Goal: Information Seeking & Learning: Learn about a topic

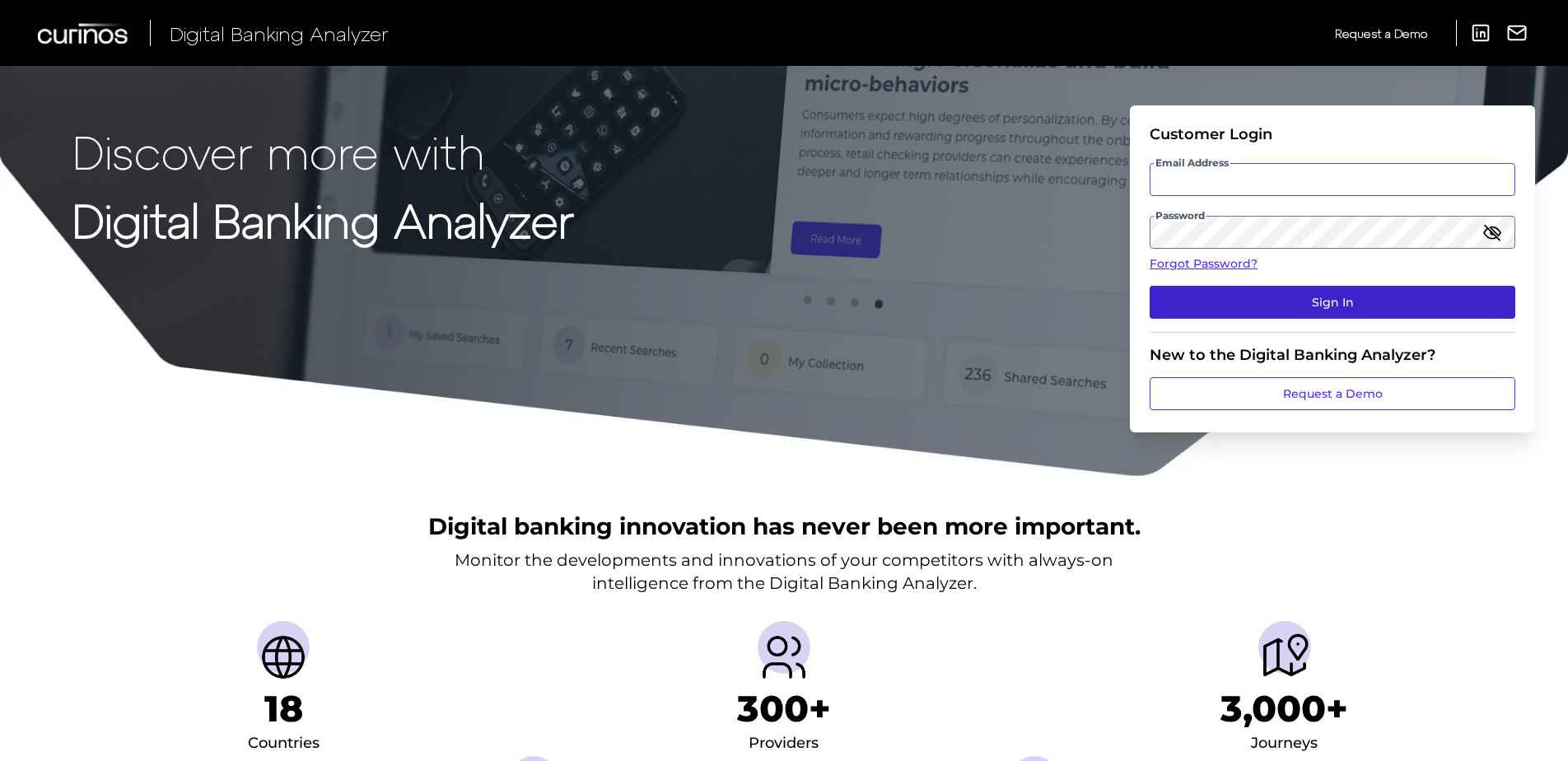
type input "[PERSON_NAME][EMAIL_ADDRESS][PERSON_NAME][DOMAIN_NAME]"
click at [1301, 305] on button "Sign In" at bounding box center [1333, 302] width 365 height 33
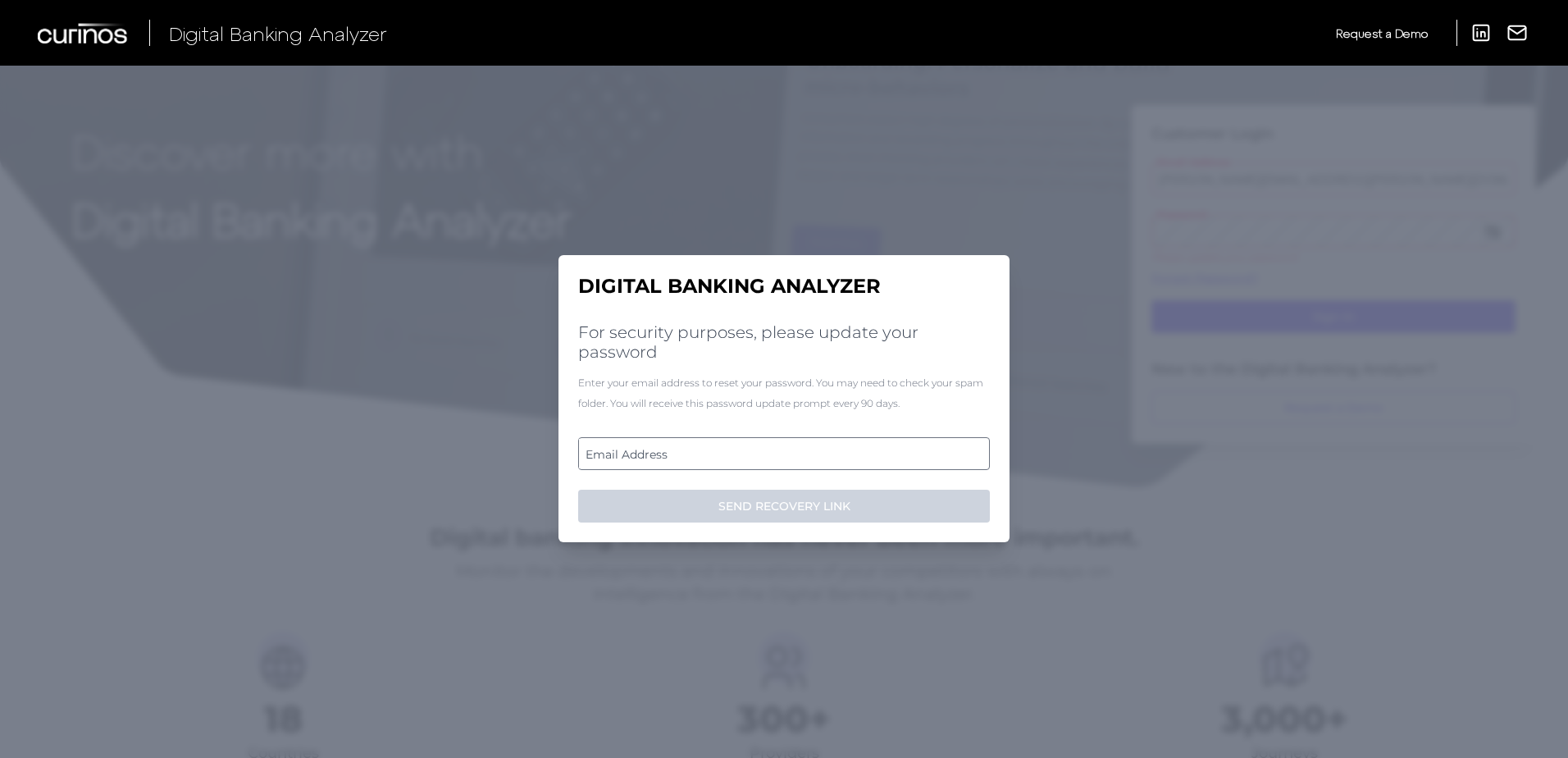
click at [669, 461] on label "Email Address" at bounding box center [783, 454] width 409 height 30
click at [669, 461] on input "email" at bounding box center [784, 454] width 412 height 32
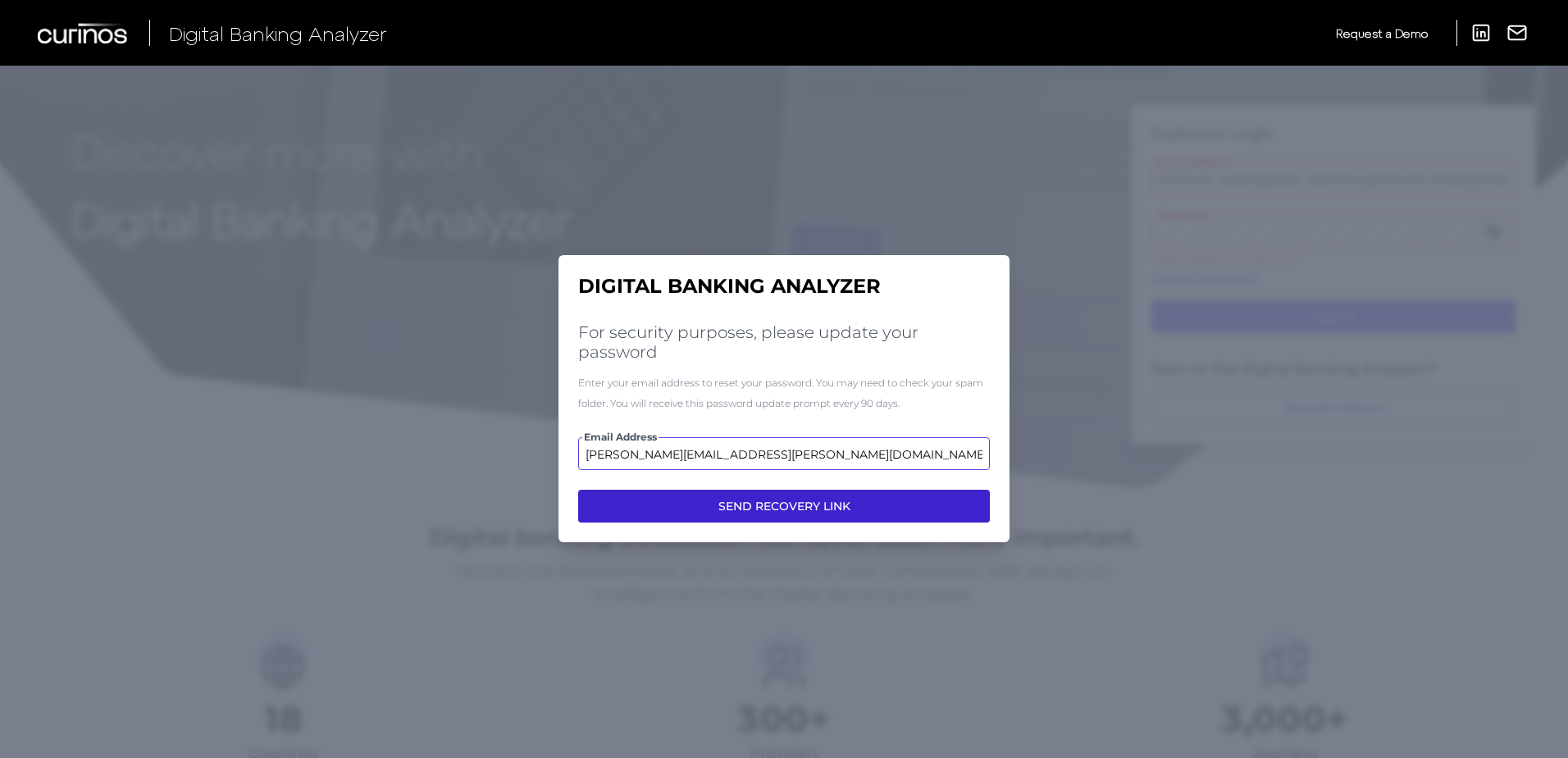
type input "[PERSON_NAME][EMAIL_ADDRESS][PERSON_NAME][DOMAIN_NAME]"
click at [720, 511] on button "SEND RECOVERY LINK" at bounding box center [784, 506] width 412 height 32
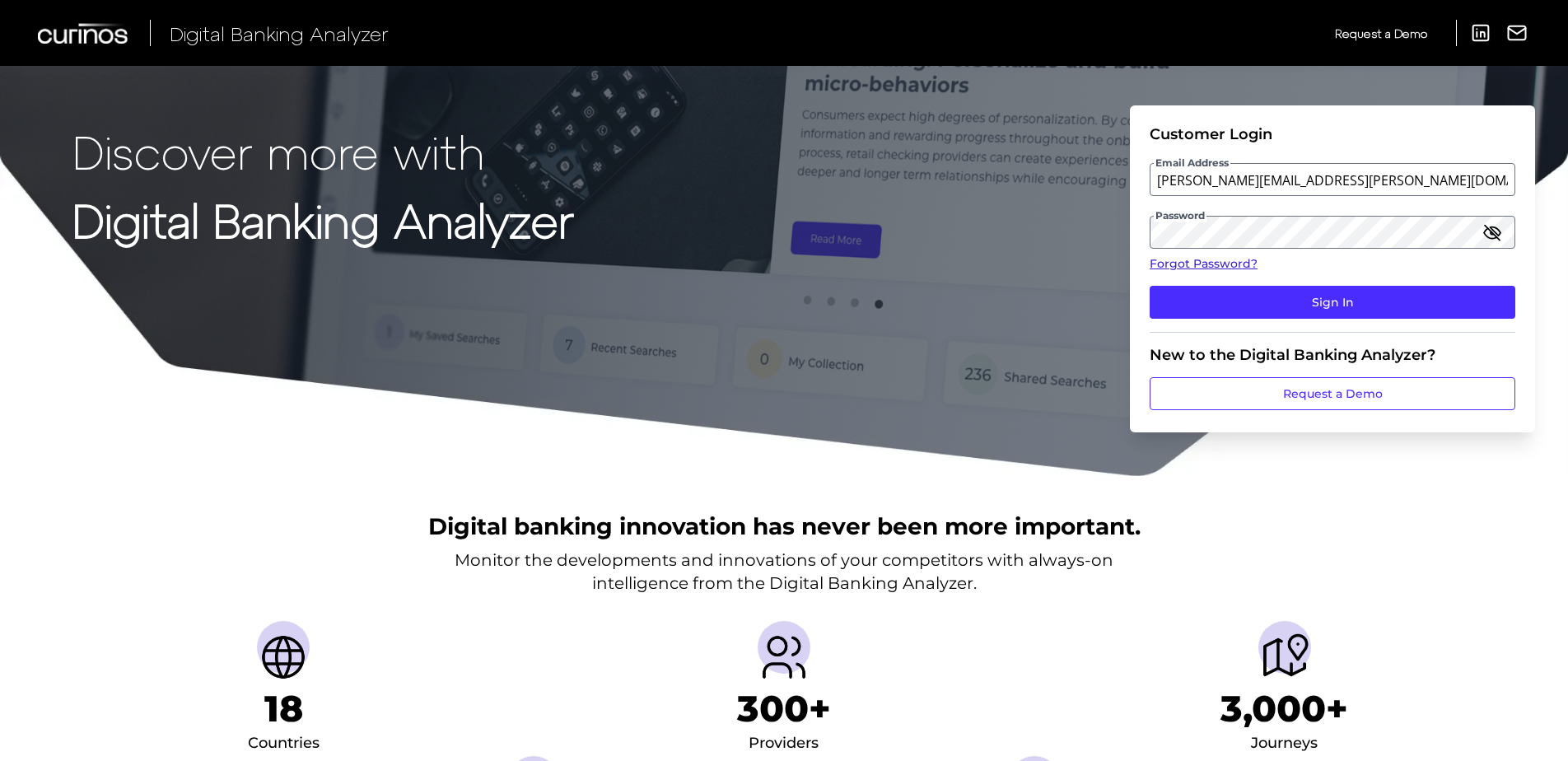
click at [1487, 272] on link "Forgot Password?" at bounding box center [1333, 264] width 365 height 17
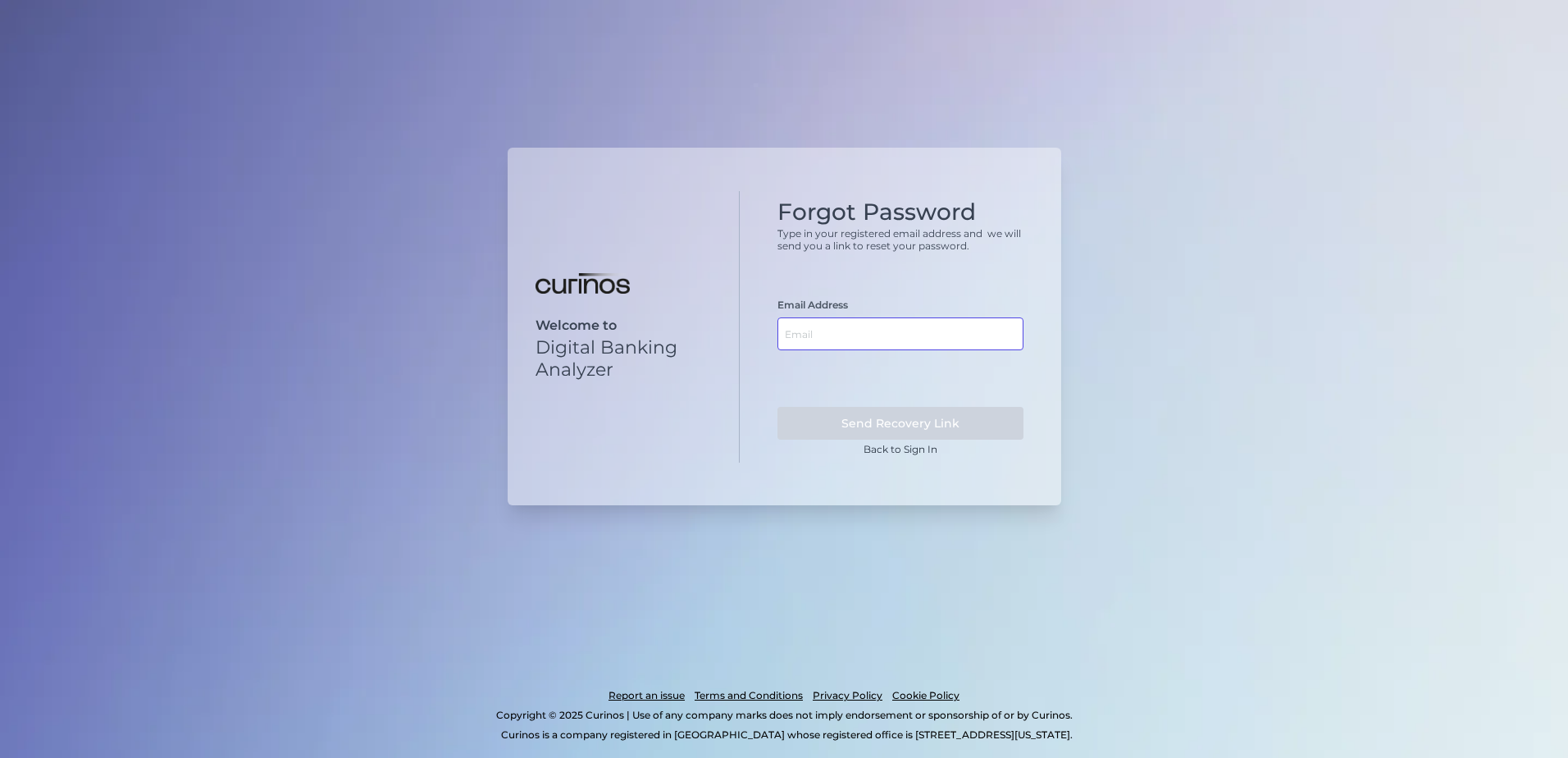
click at [838, 325] on input "text" at bounding box center [900, 334] width 246 height 32
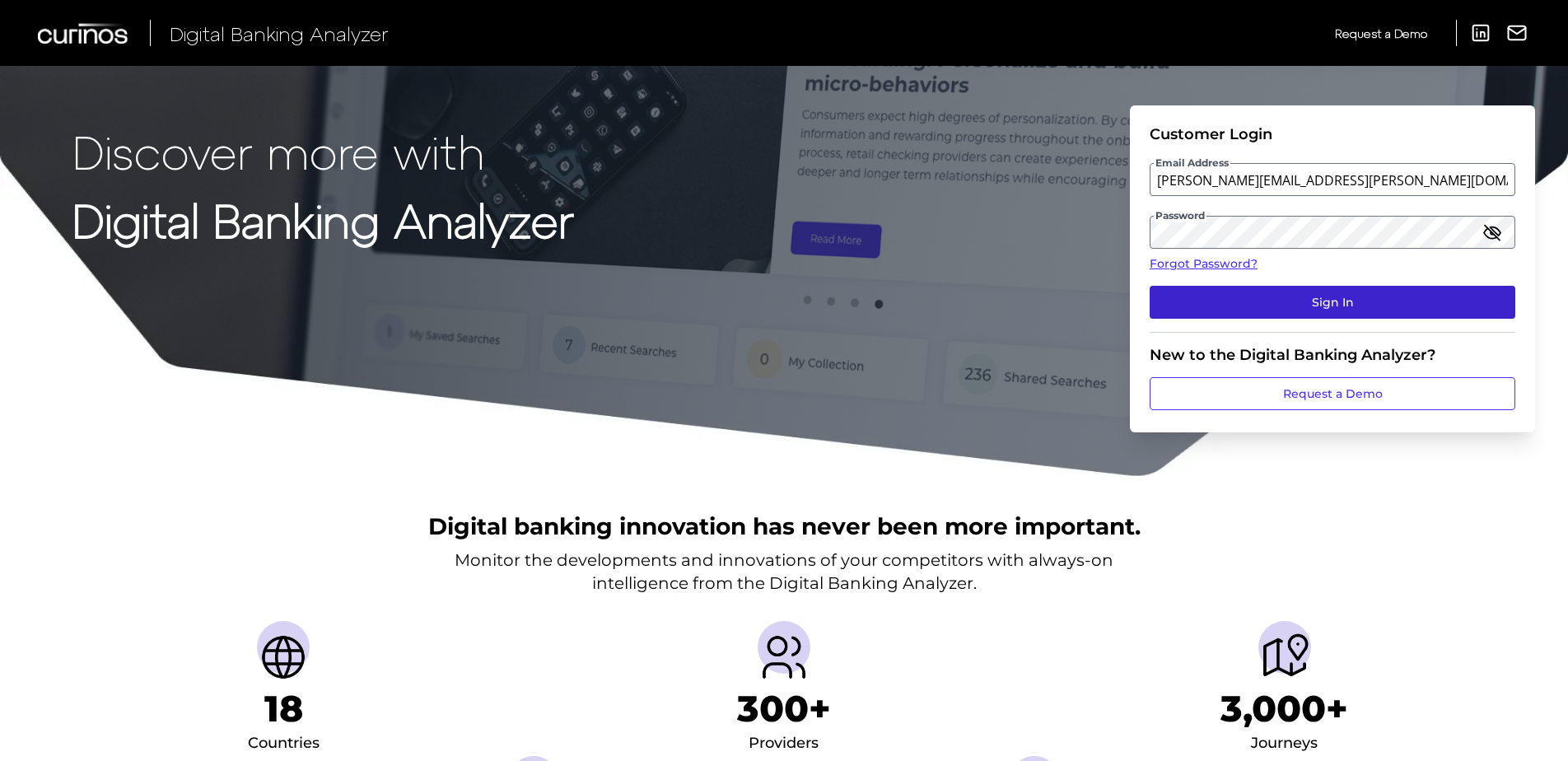
click at [1311, 301] on button "Sign In" at bounding box center [1333, 302] width 365 height 33
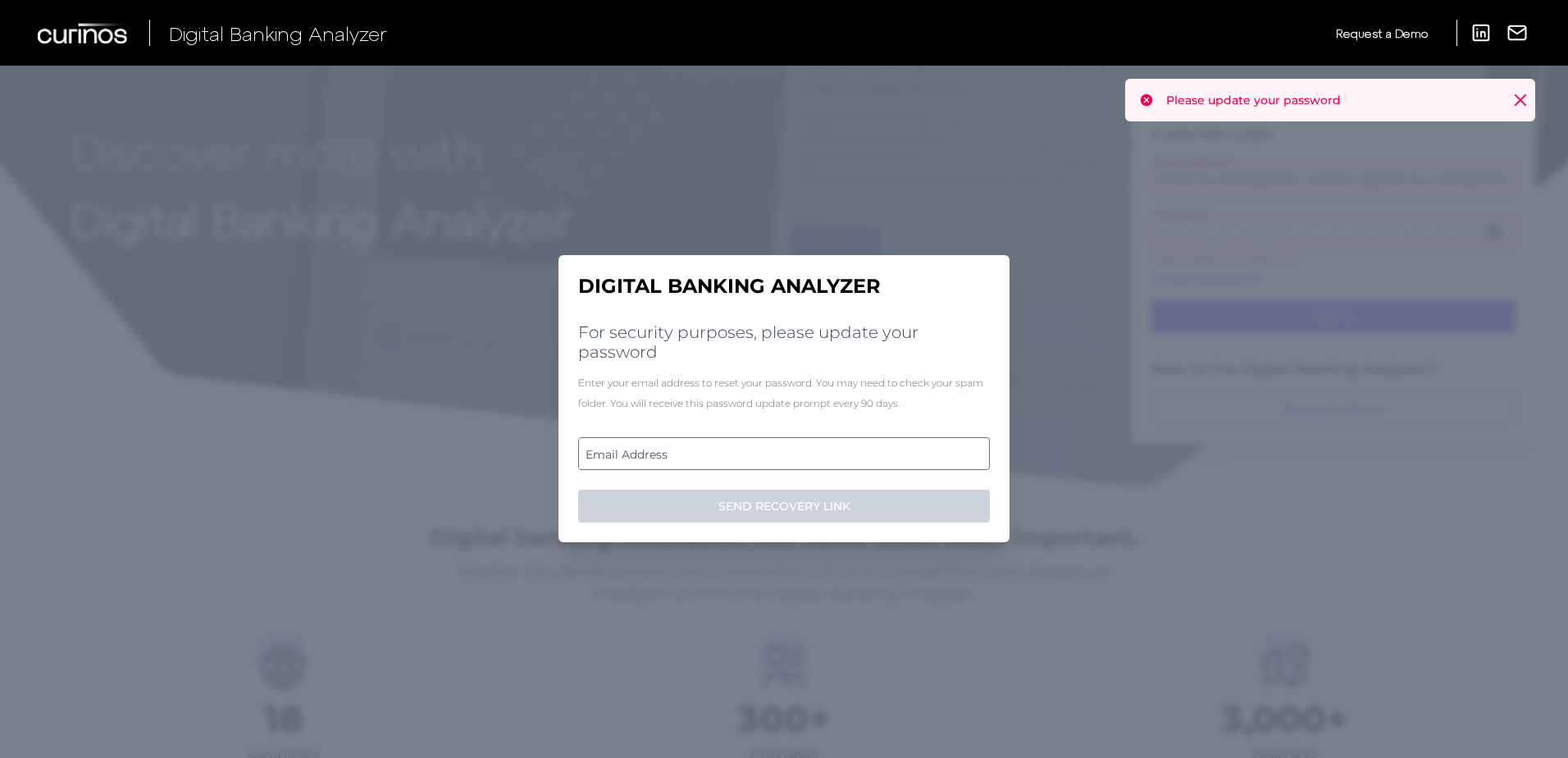
click at [1526, 102] on icon at bounding box center [1520, 100] width 16 height 16
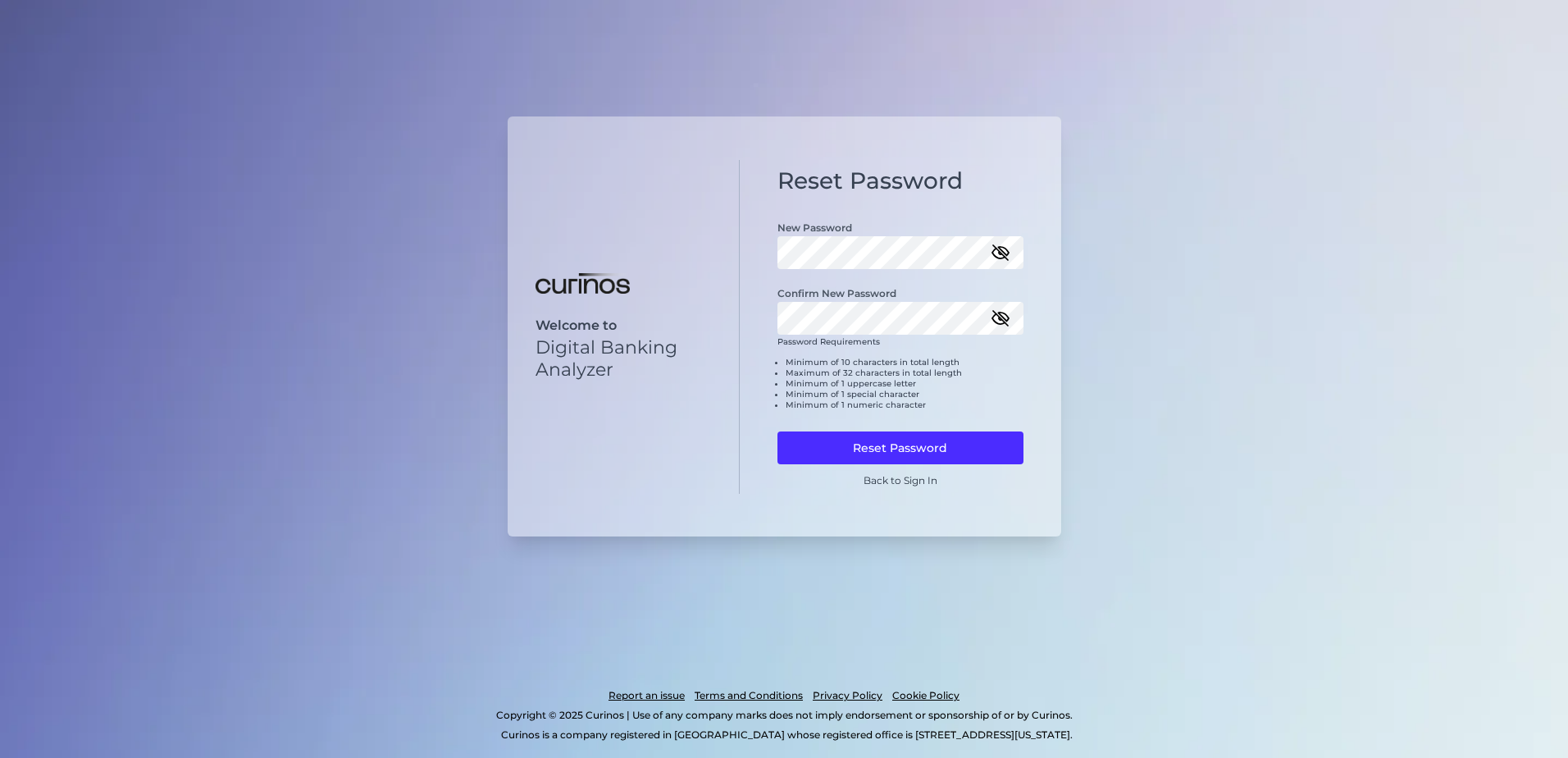
click at [742, 445] on div "Reset Password New Password Confirm New Password Password Requirements Minimum …" at bounding box center [900, 327] width 321 height 335
click at [810, 447] on button "Reset Password" at bounding box center [900, 448] width 246 height 32
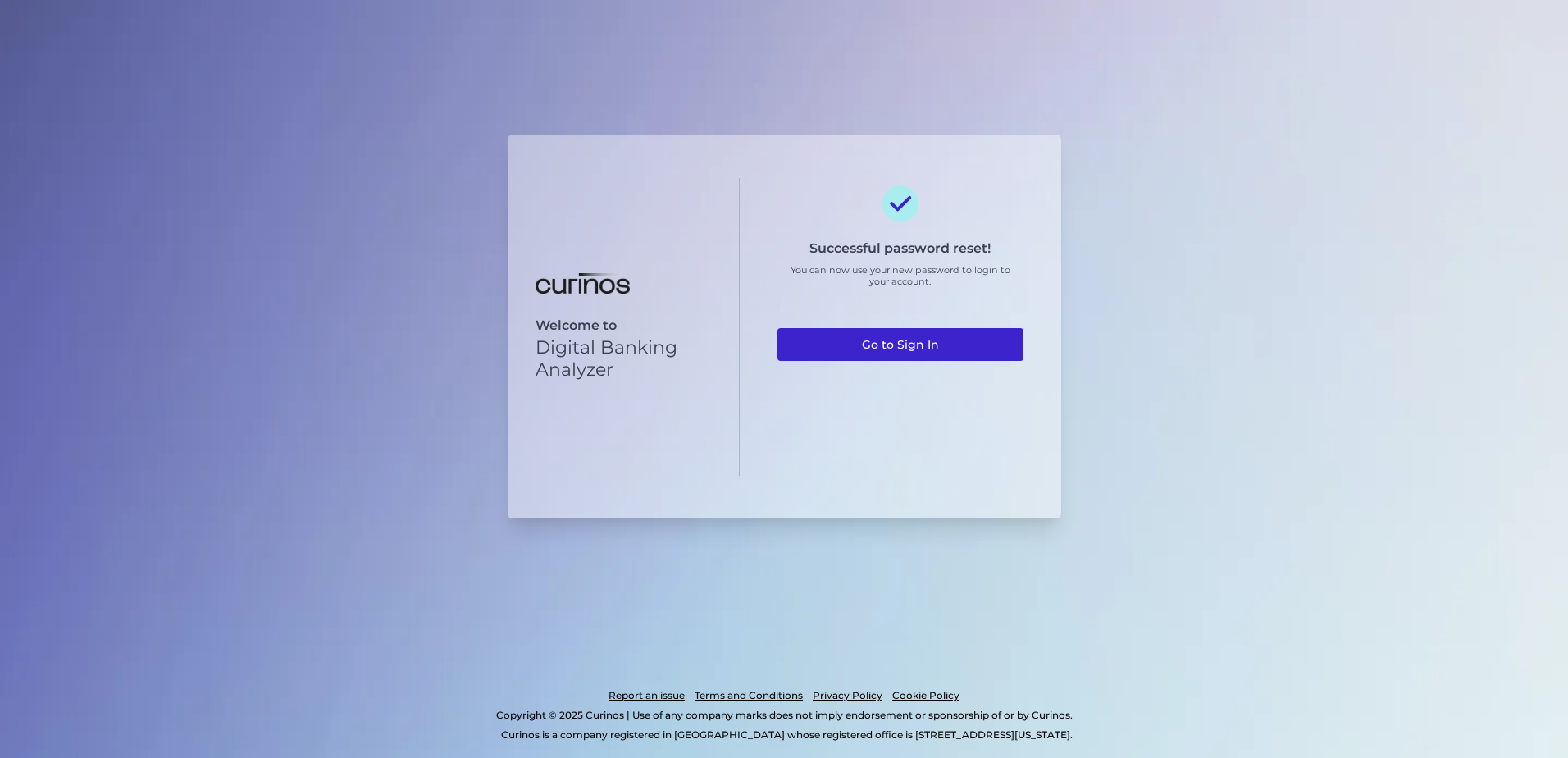
click at [921, 350] on link "Go to Sign In" at bounding box center [900, 344] width 246 height 32
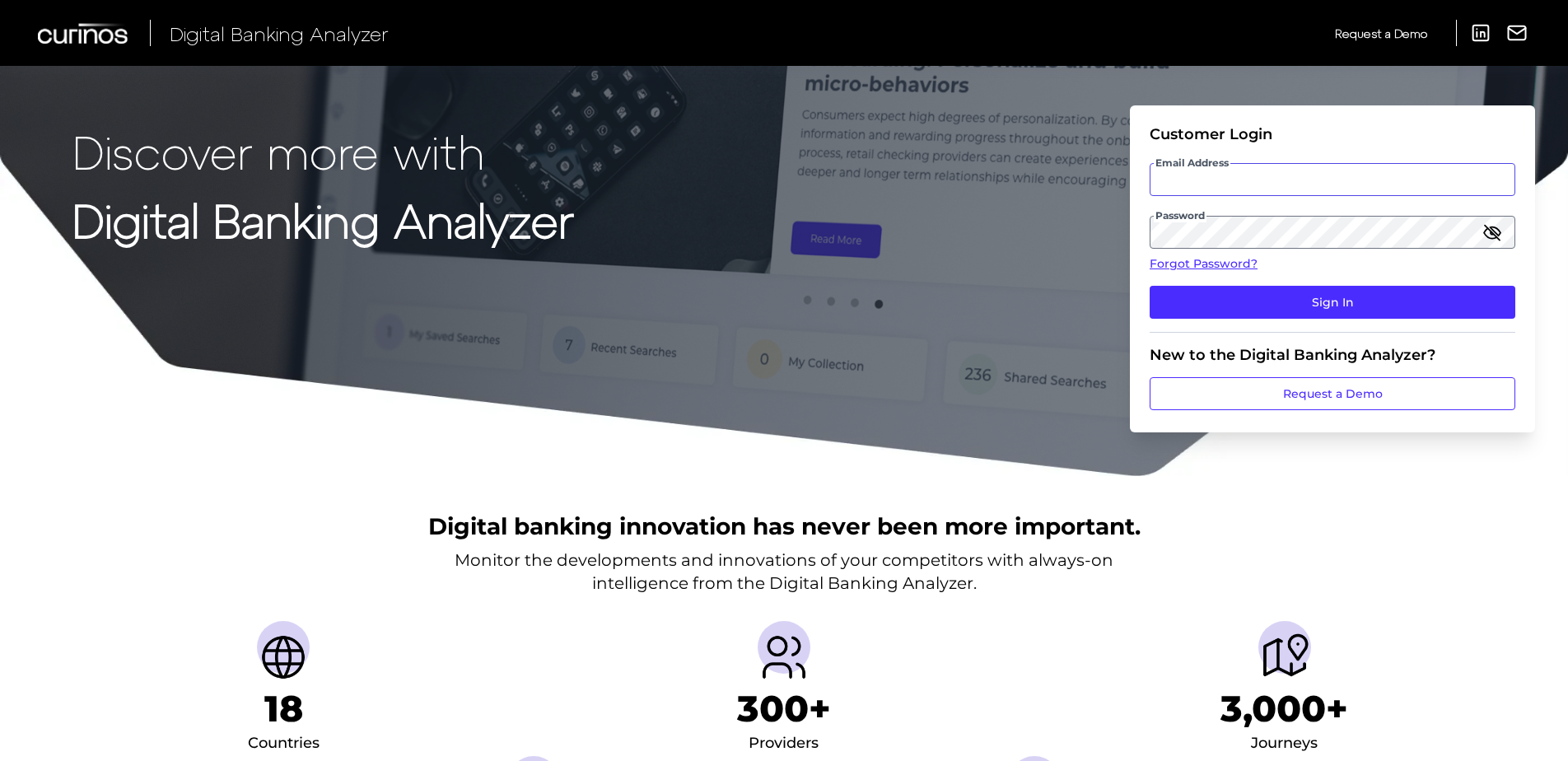
type input "[PERSON_NAME][EMAIL_ADDRESS][PERSON_NAME][DOMAIN_NAME]"
click at [1497, 230] on icon "button" at bounding box center [1492, 232] width 20 height 20
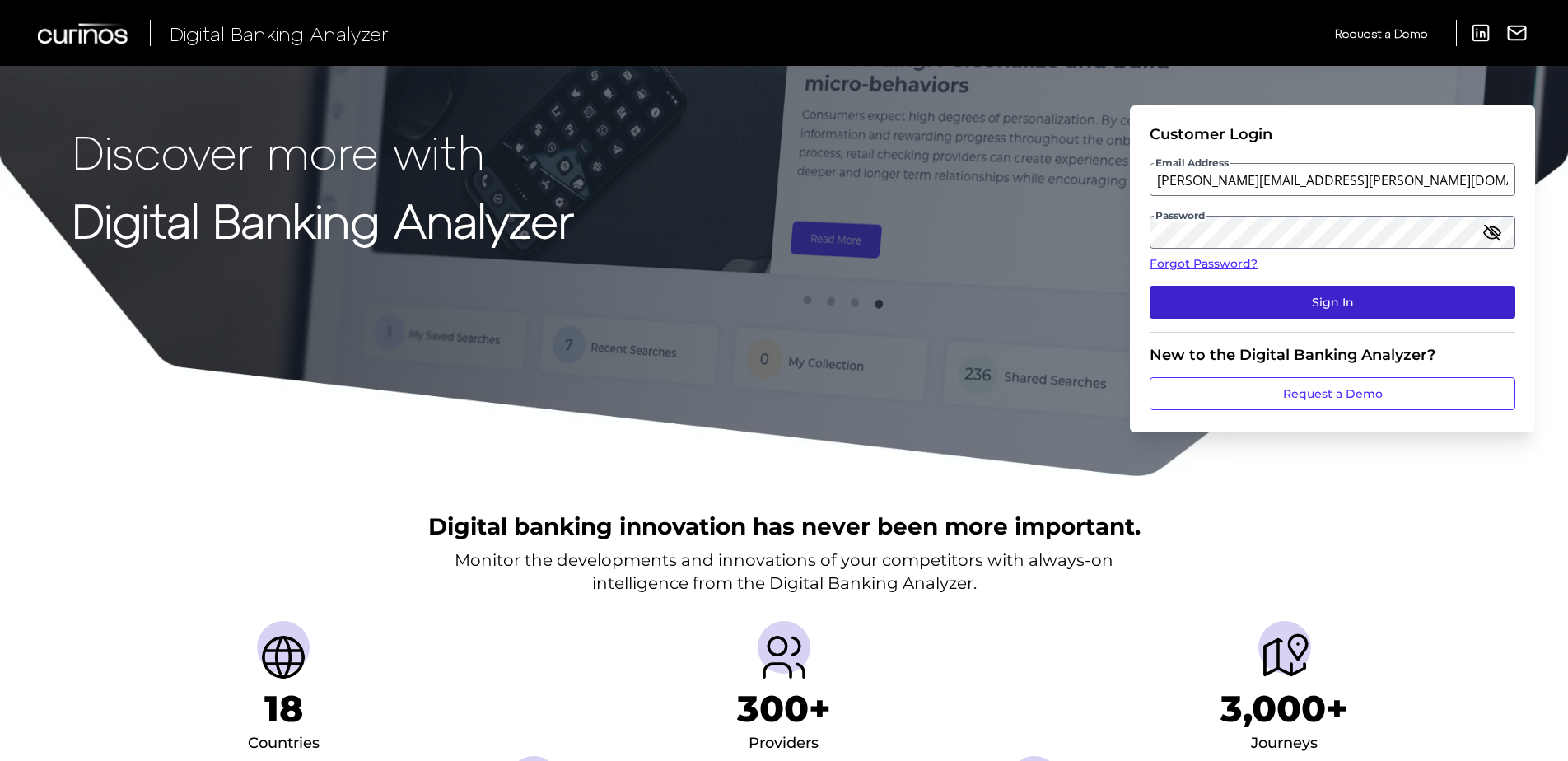
click at [1404, 297] on button "Sign In" at bounding box center [1333, 302] width 365 height 33
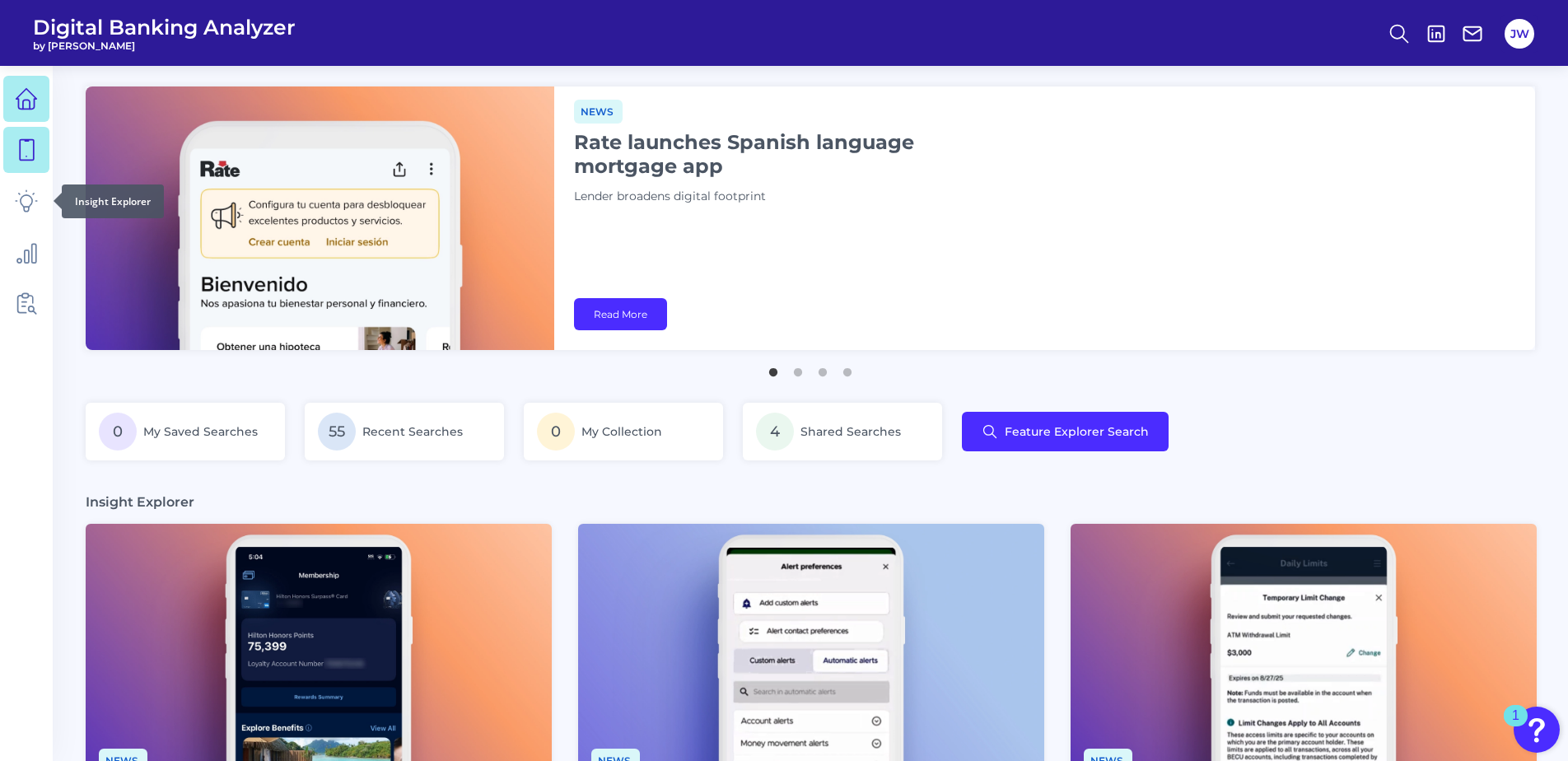
click at [20, 161] on link at bounding box center [27, 150] width 46 height 46
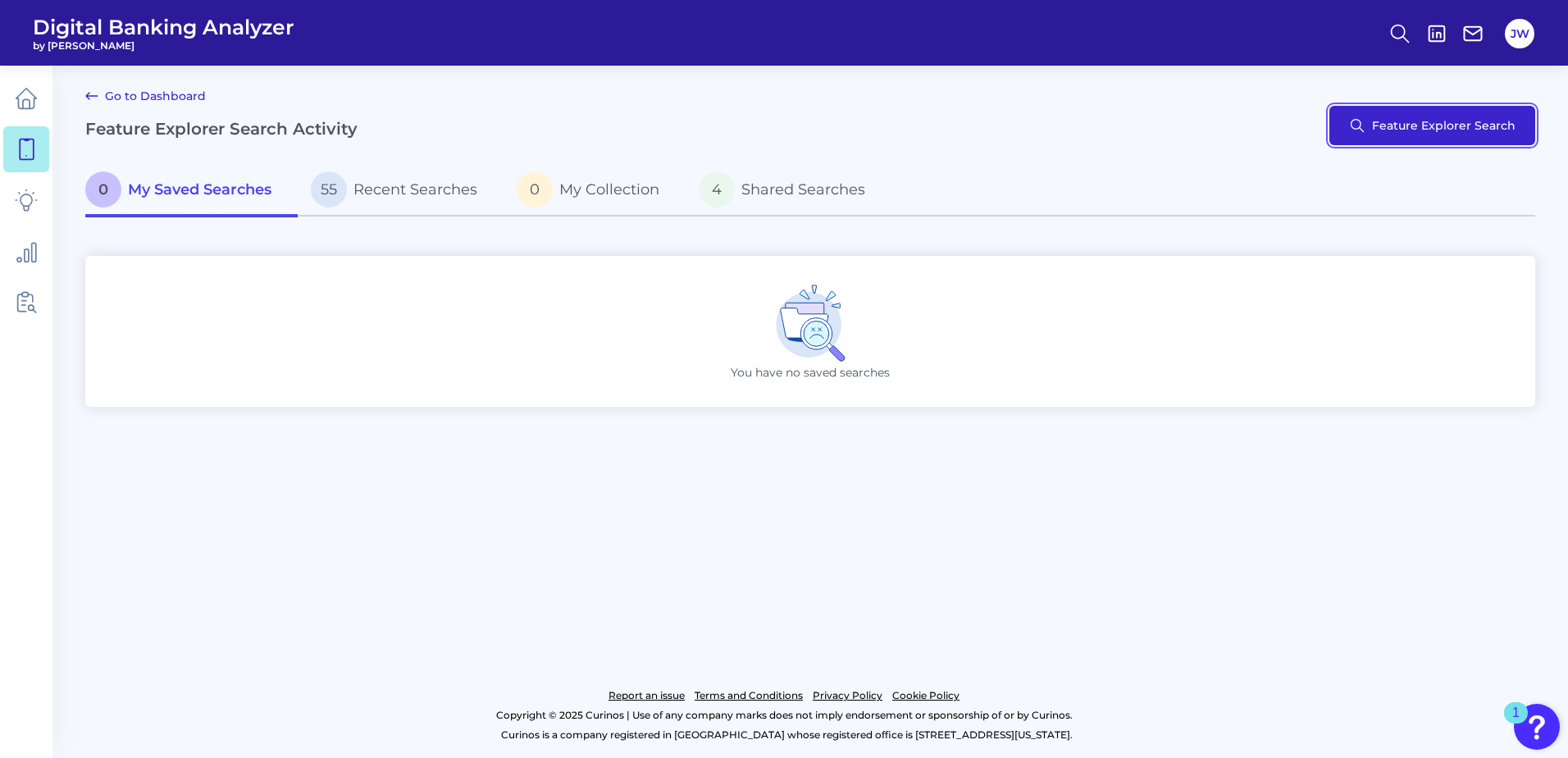
click at [1405, 114] on button "Feature Explorer Search" at bounding box center [1432, 126] width 206 height 39
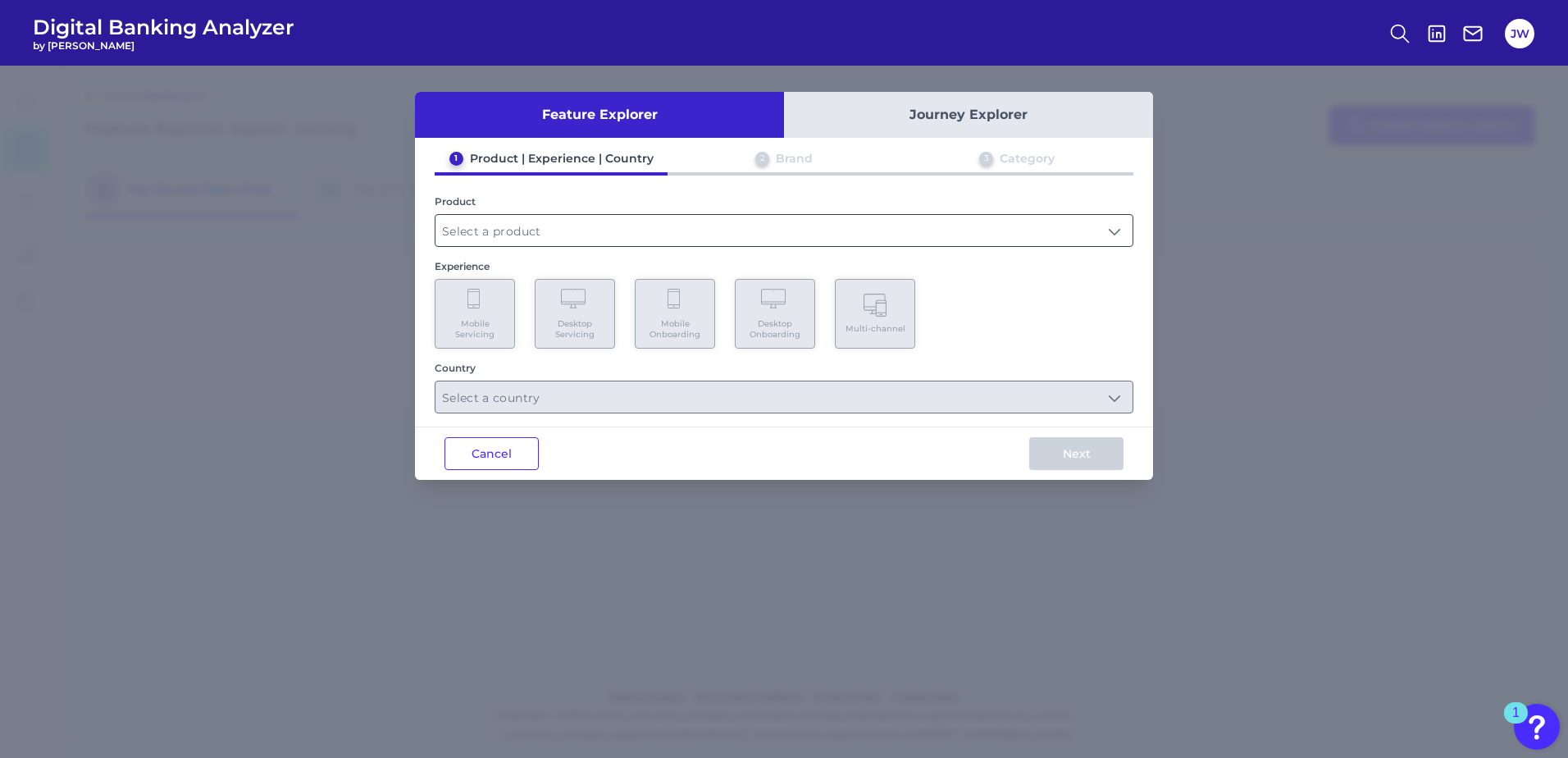
click at [734, 232] on input "text" at bounding box center [784, 231] width 697 height 31
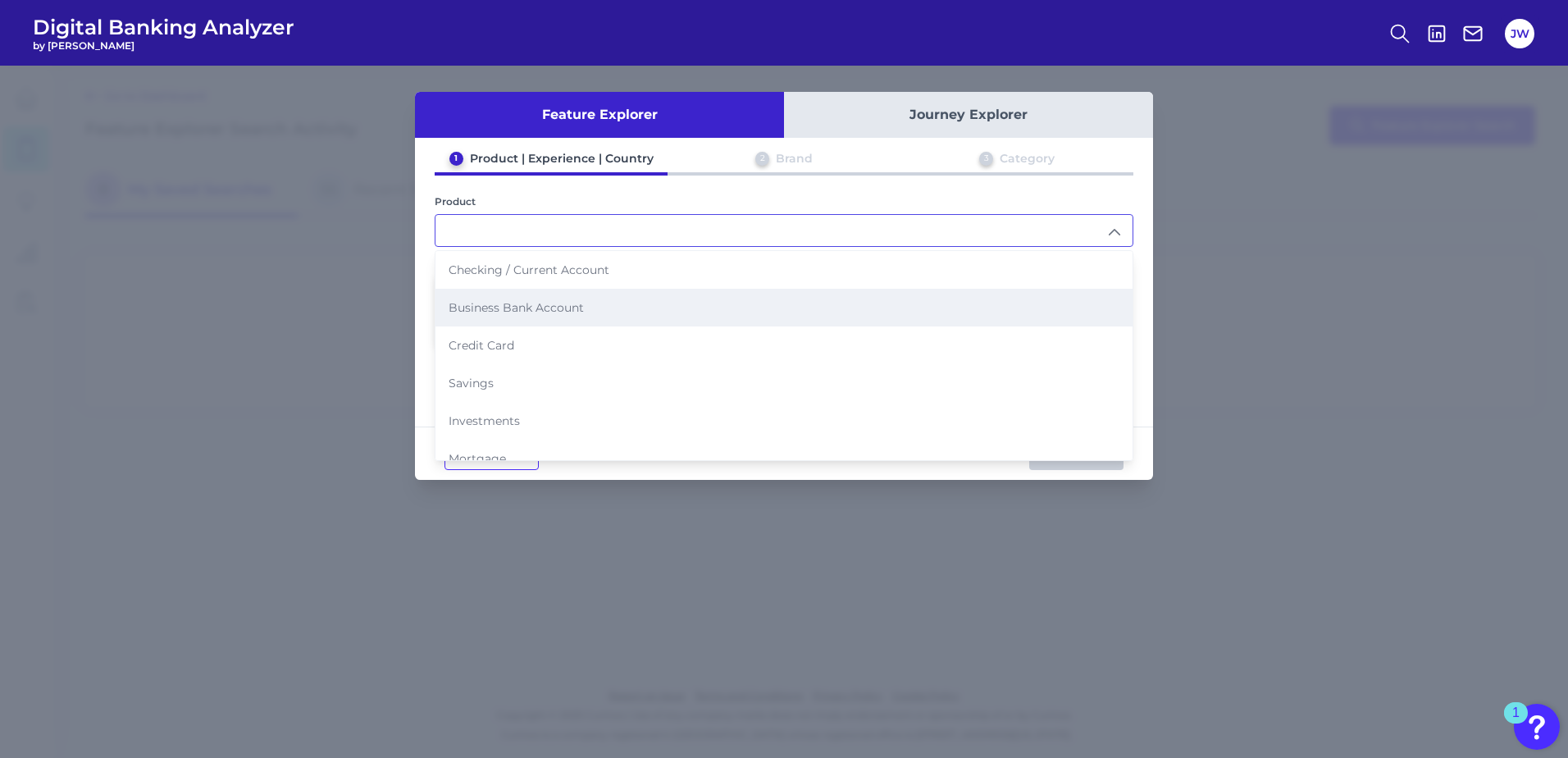
click at [576, 303] on span "Business Bank Account" at bounding box center [516, 307] width 135 height 15
type input "Business Bank Account"
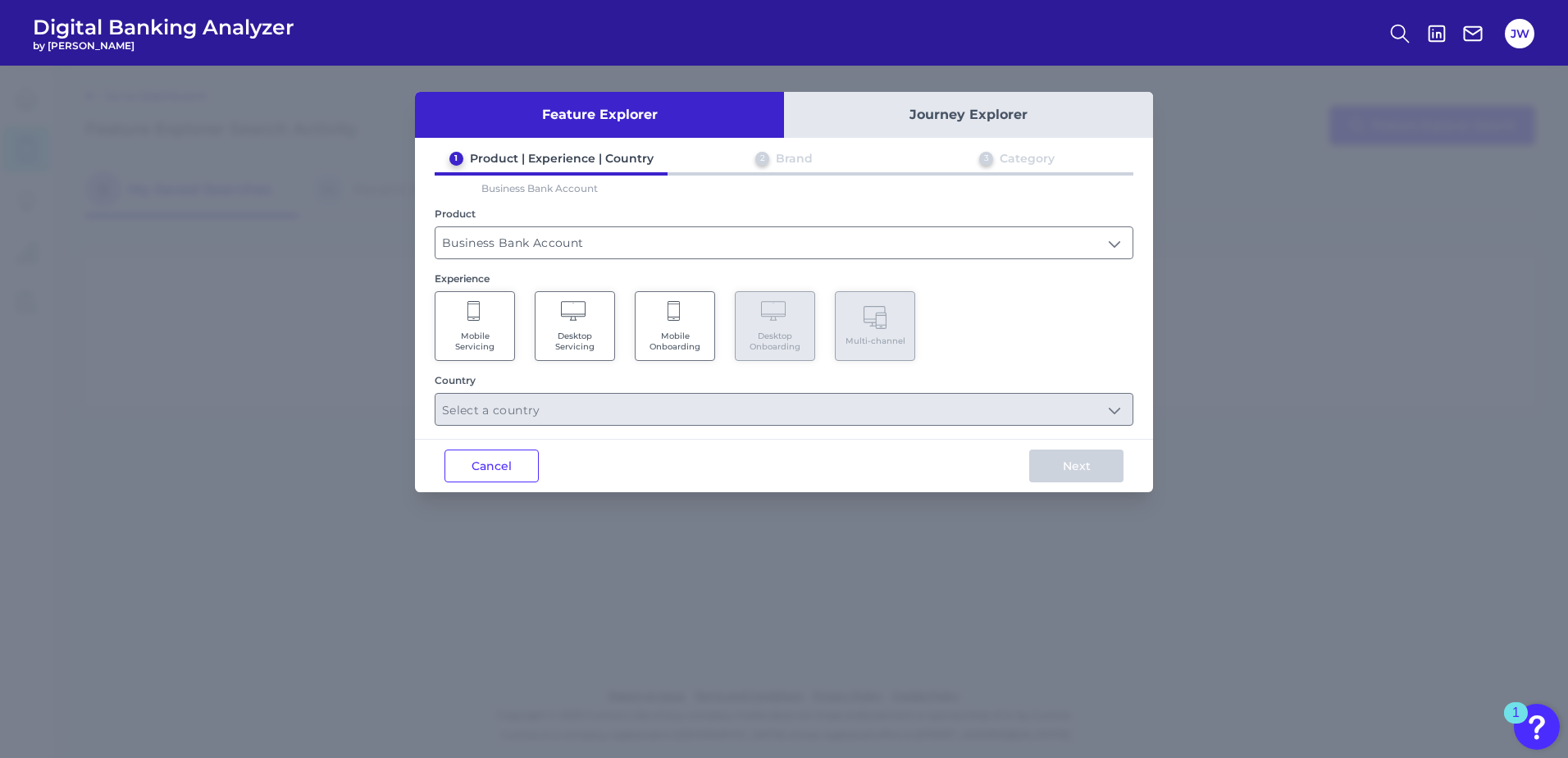
click at [450, 321] on Servicing "Mobile Servicing" at bounding box center [475, 326] width 80 height 70
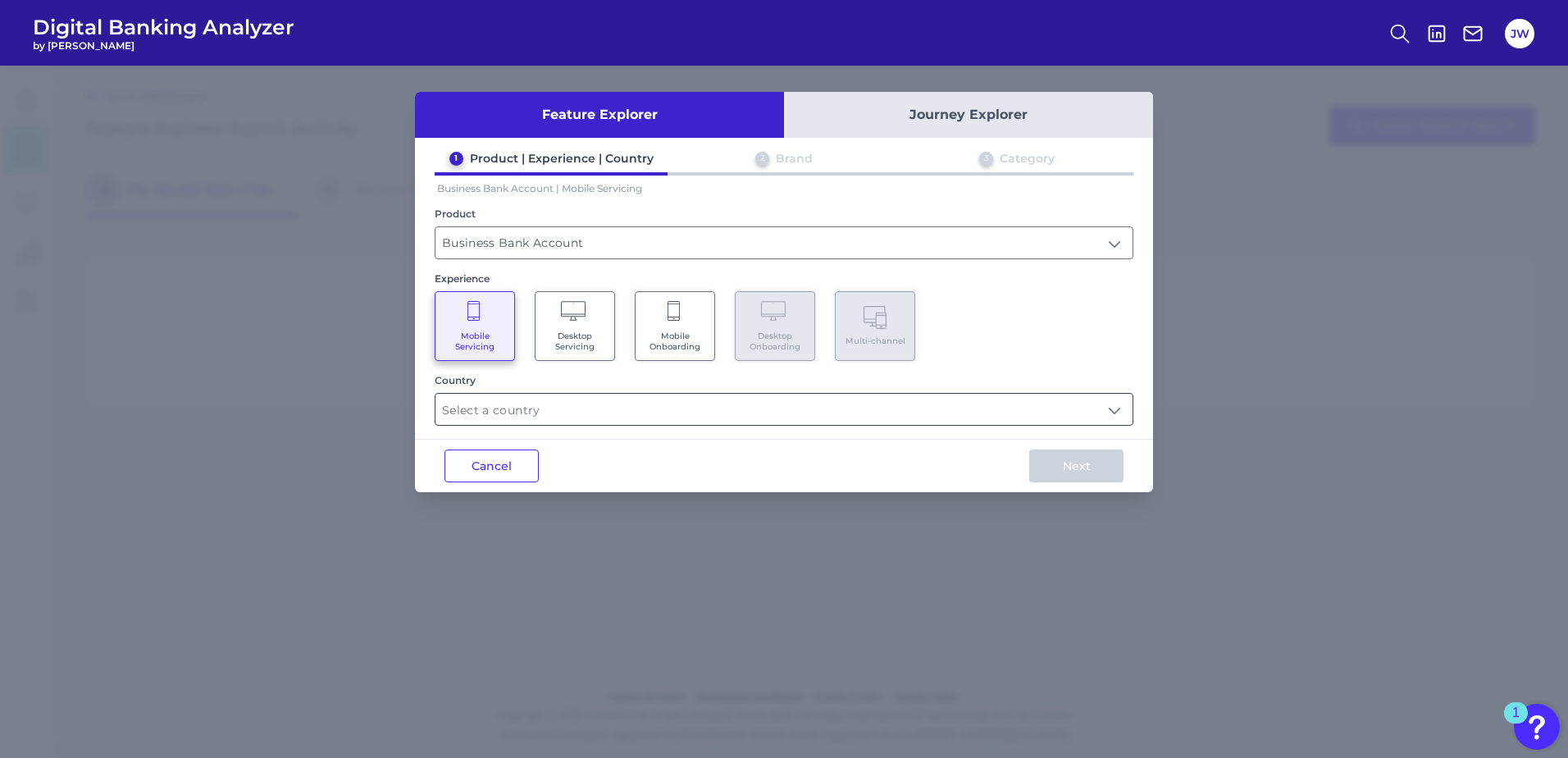
click at [579, 401] on input "text" at bounding box center [784, 409] width 697 height 31
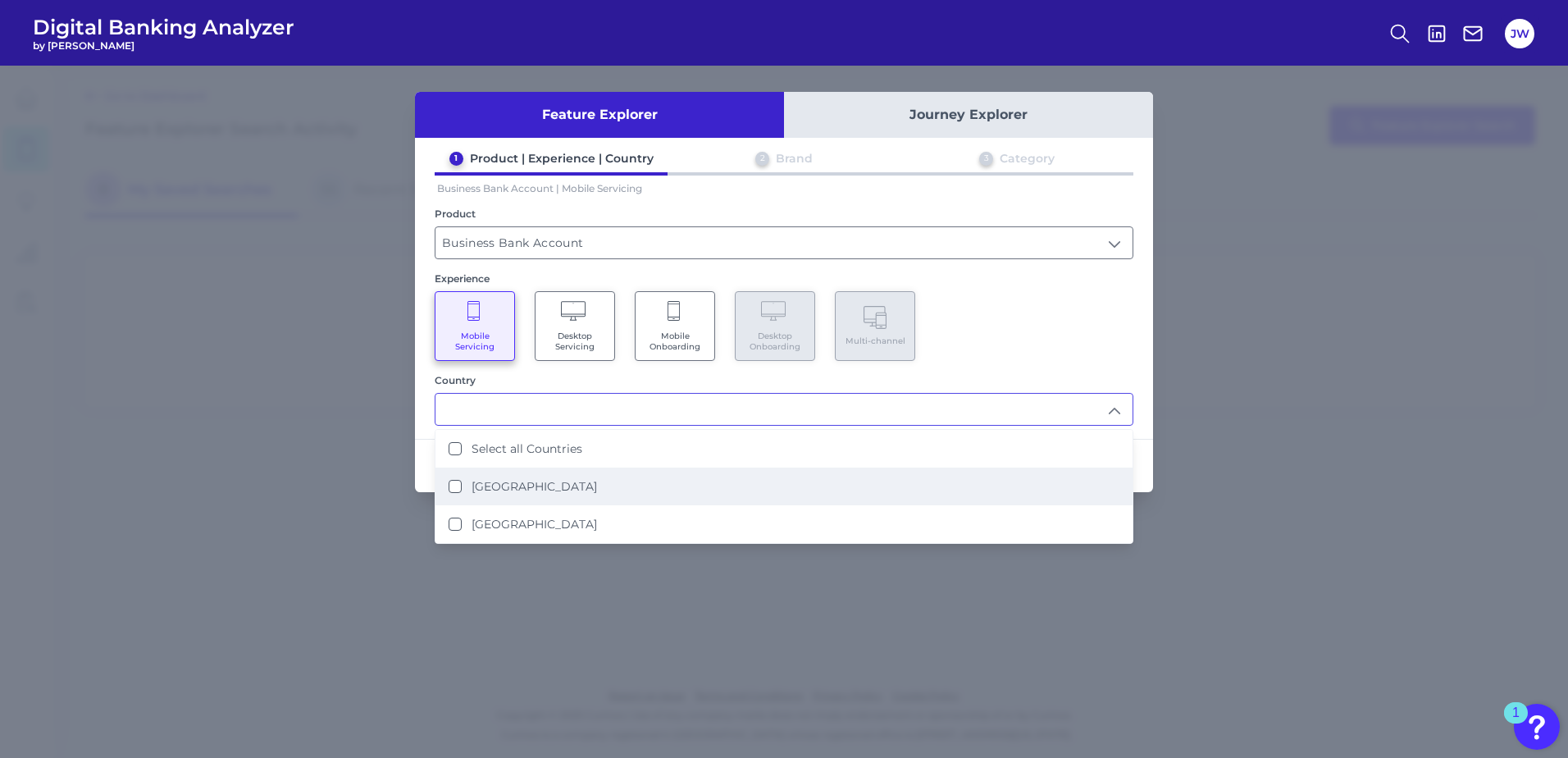
click at [554, 485] on label "[GEOGRAPHIC_DATA]" at bounding box center [534, 486] width 126 height 15
type input "[GEOGRAPHIC_DATA]"
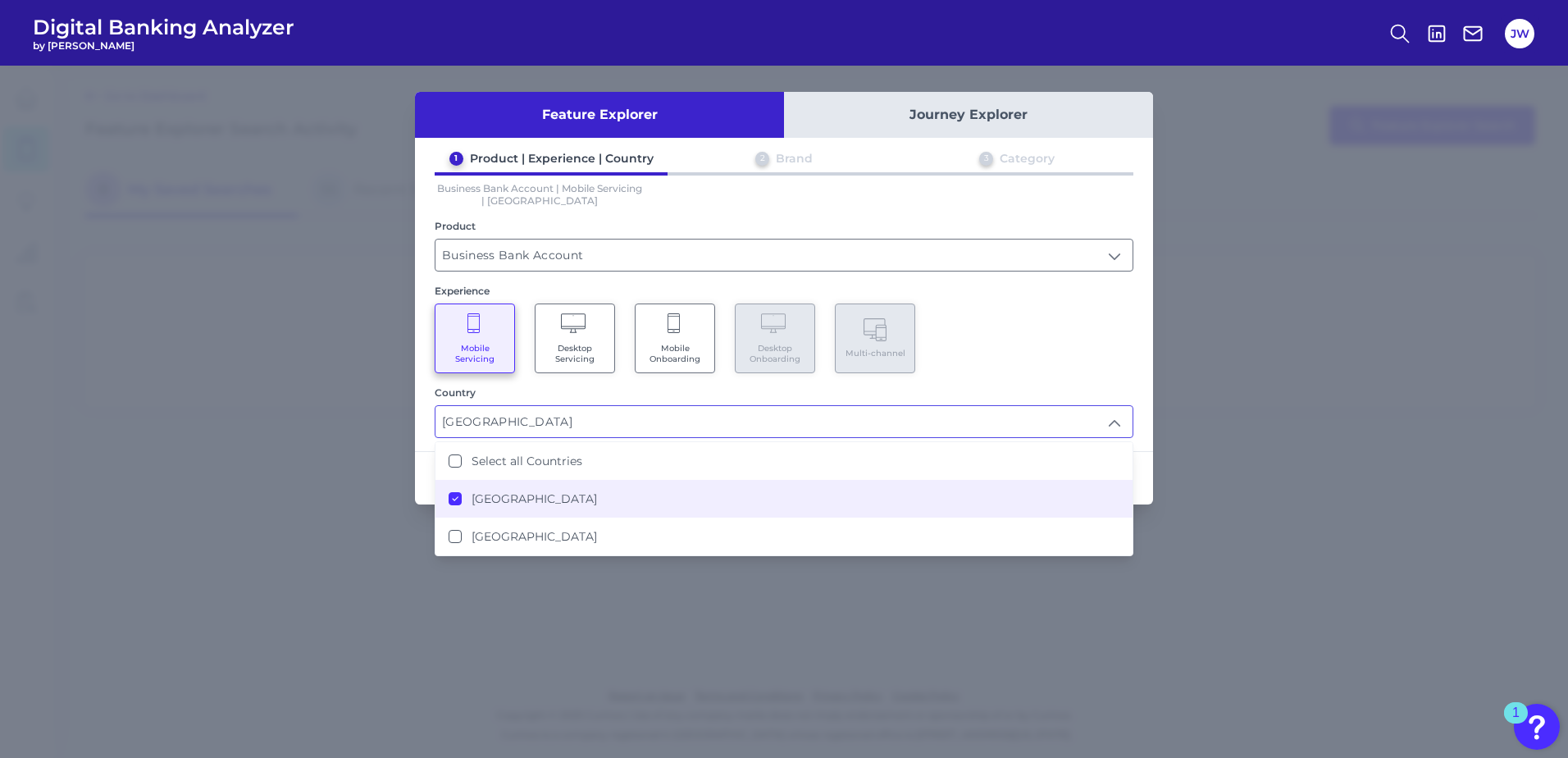
click at [1005, 319] on div "Mobile Servicing Desktop Servicing Mobile Onboarding Desktop Onboarding Multi-c…" at bounding box center [784, 338] width 699 height 70
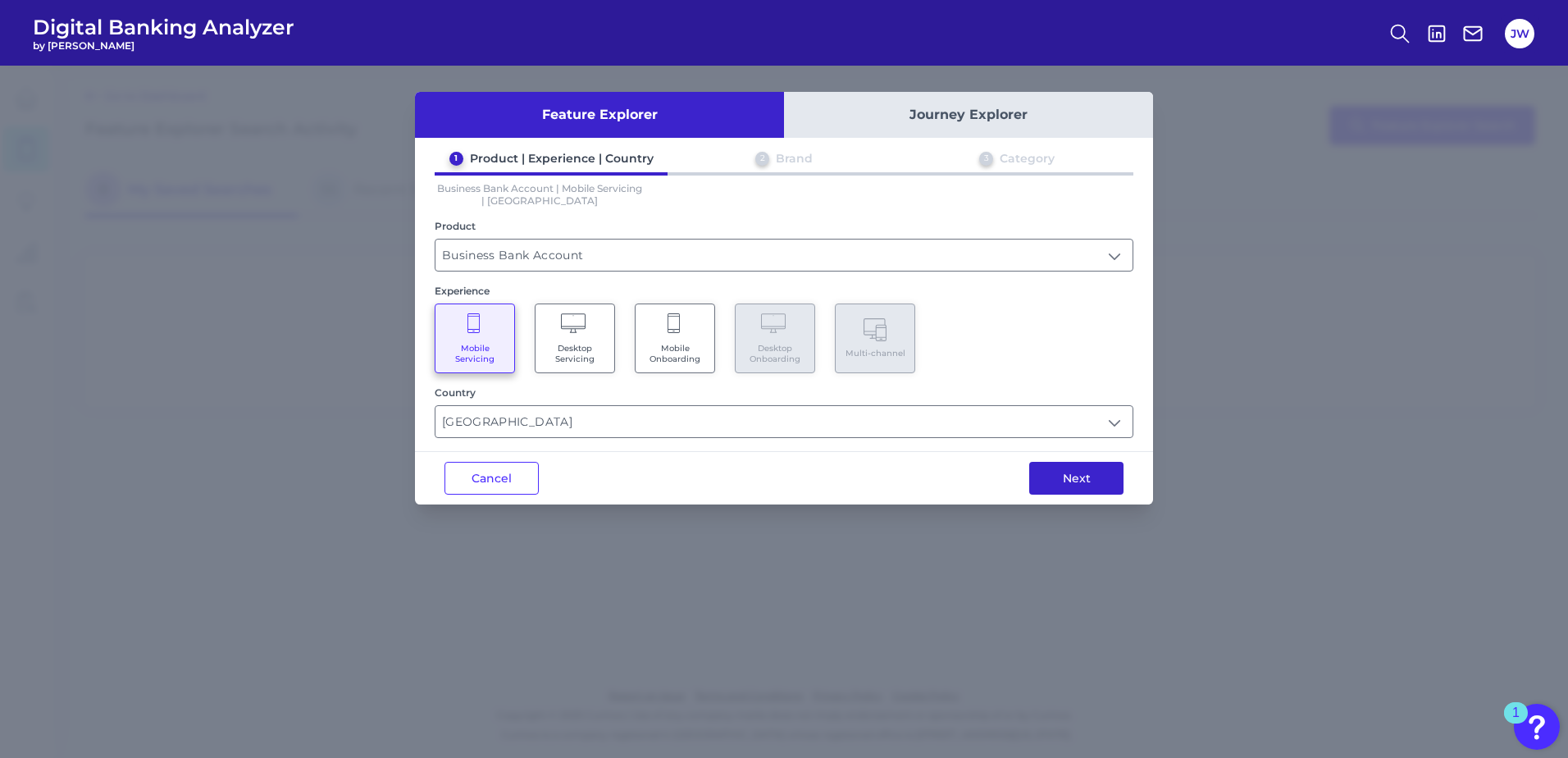
click at [1092, 476] on button "Next" at bounding box center [1076, 479] width 94 height 32
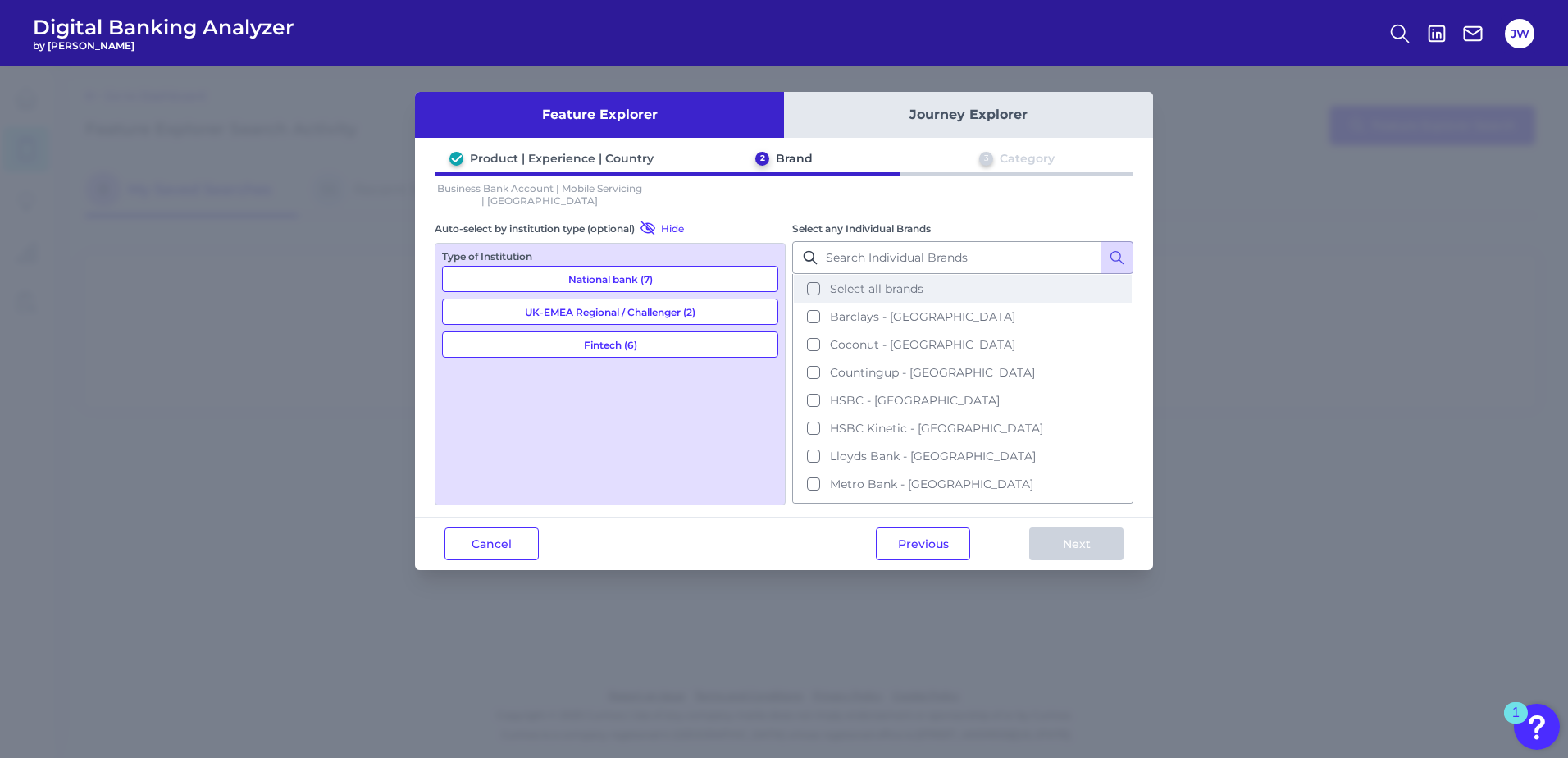
click at [904, 287] on span "Select all brands" at bounding box center [876, 288] width 93 height 15
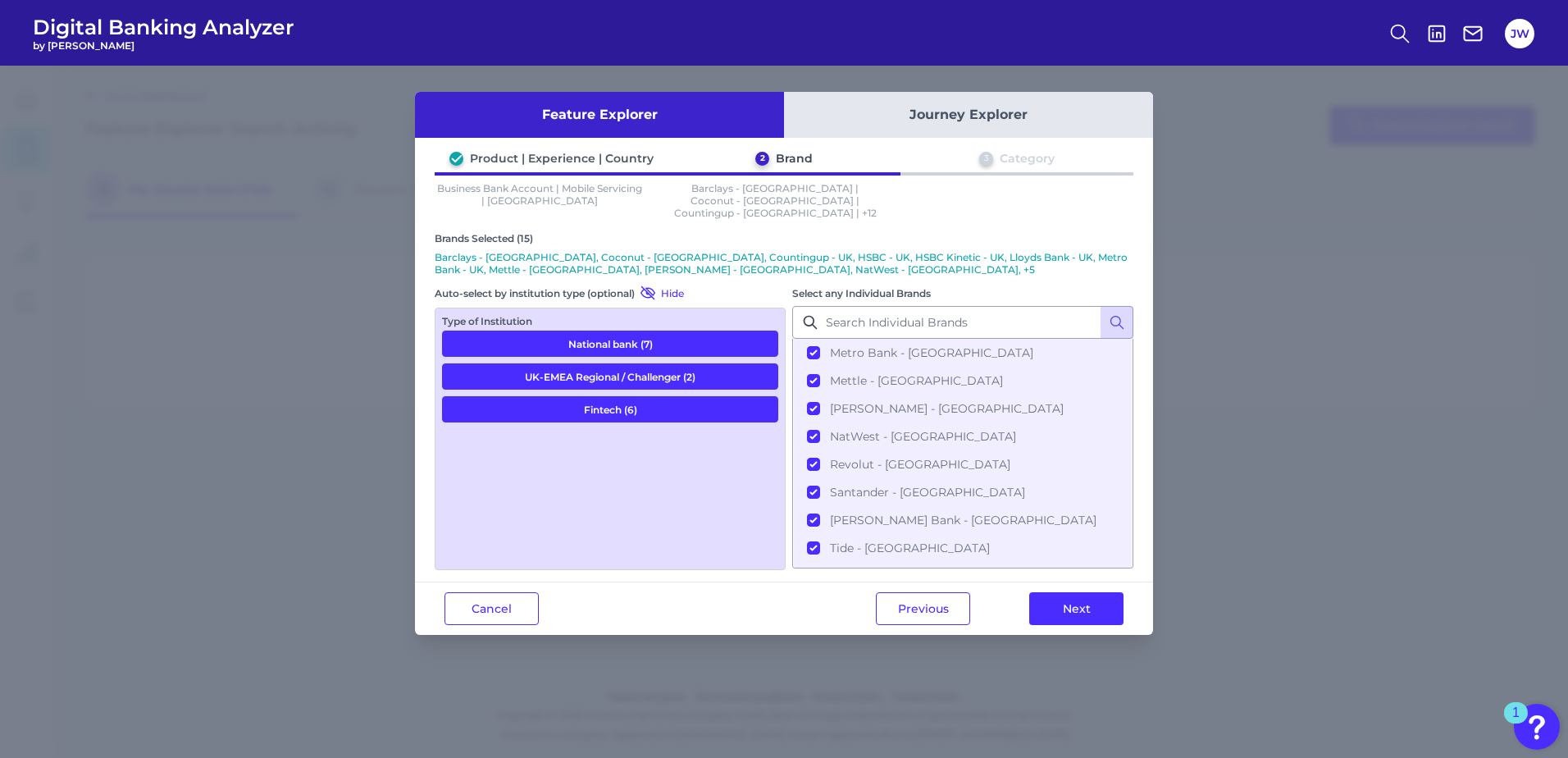
scroll to position [219, 0]
click at [1071, 595] on button "Next" at bounding box center [1076, 608] width 94 height 32
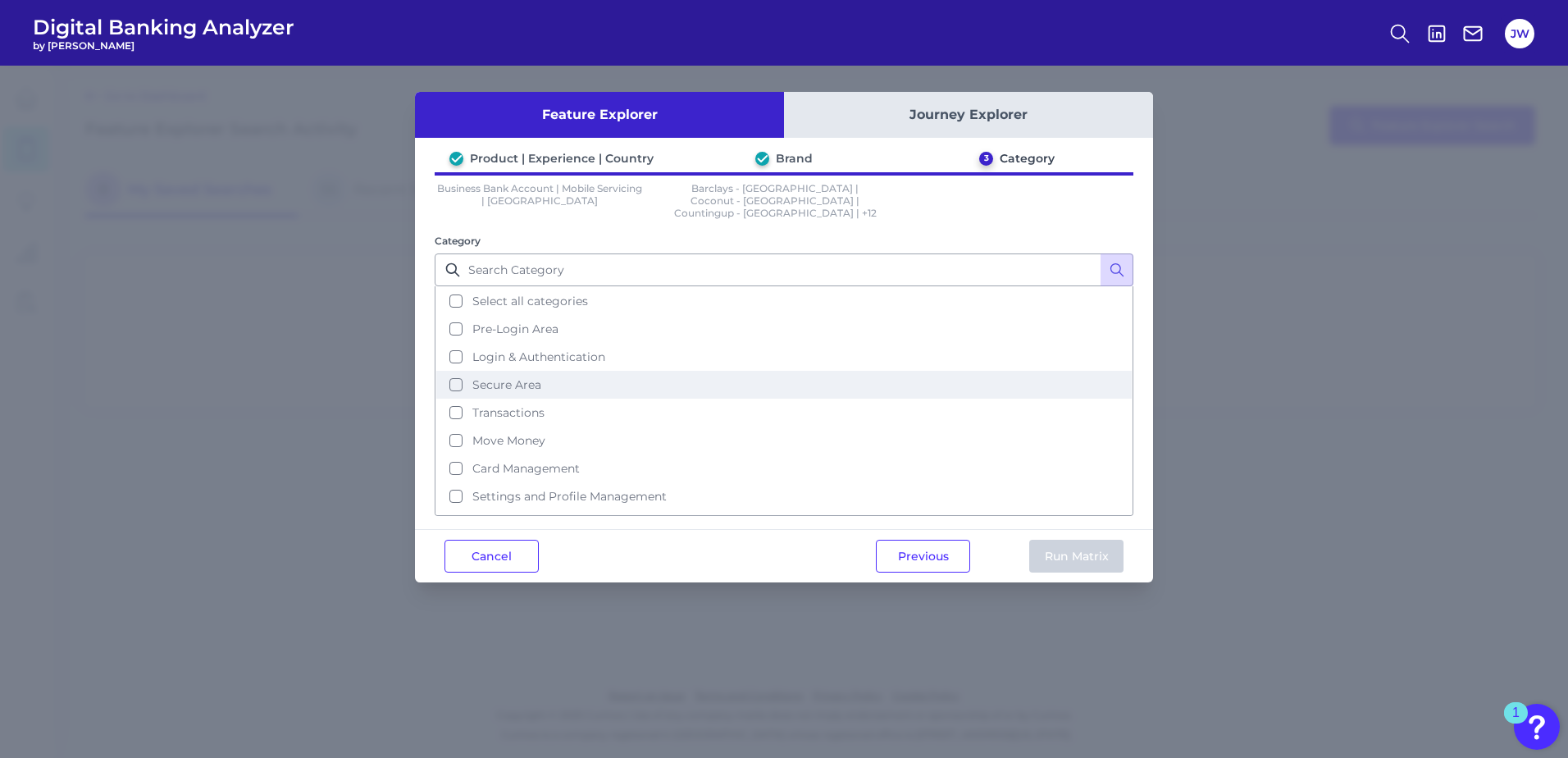
click at [535, 371] on button "Secure Area" at bounding box center [784, 385] width 695 height 28
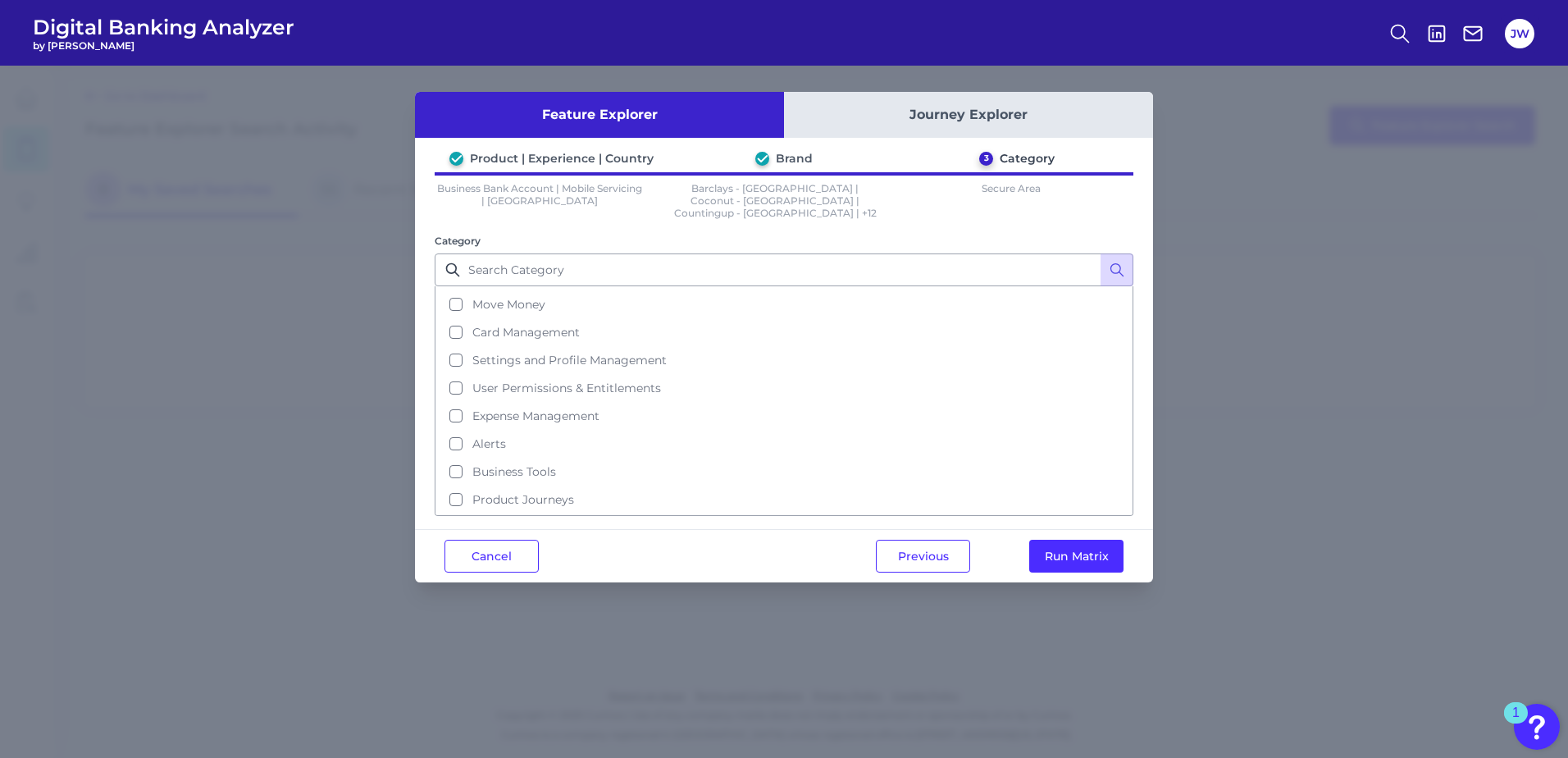
scroll to position [163, 0]
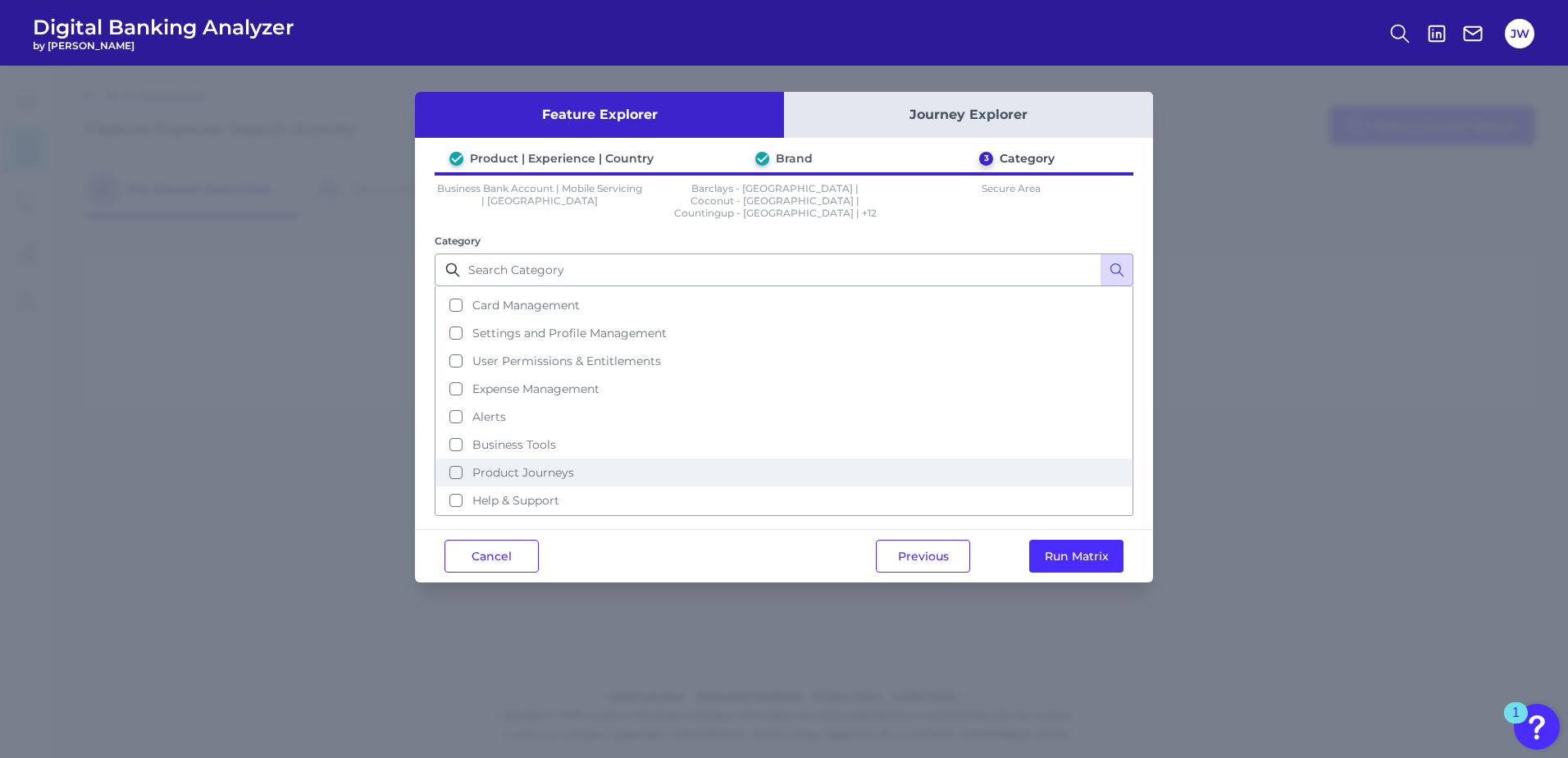
click at [583, 459] on button "Product Journeys" at bounding box center [784, 473] width 695 height 28
click at [1097, 540] on button "Run Matrix" at bounding box center [1076, 556] width 94 height 32
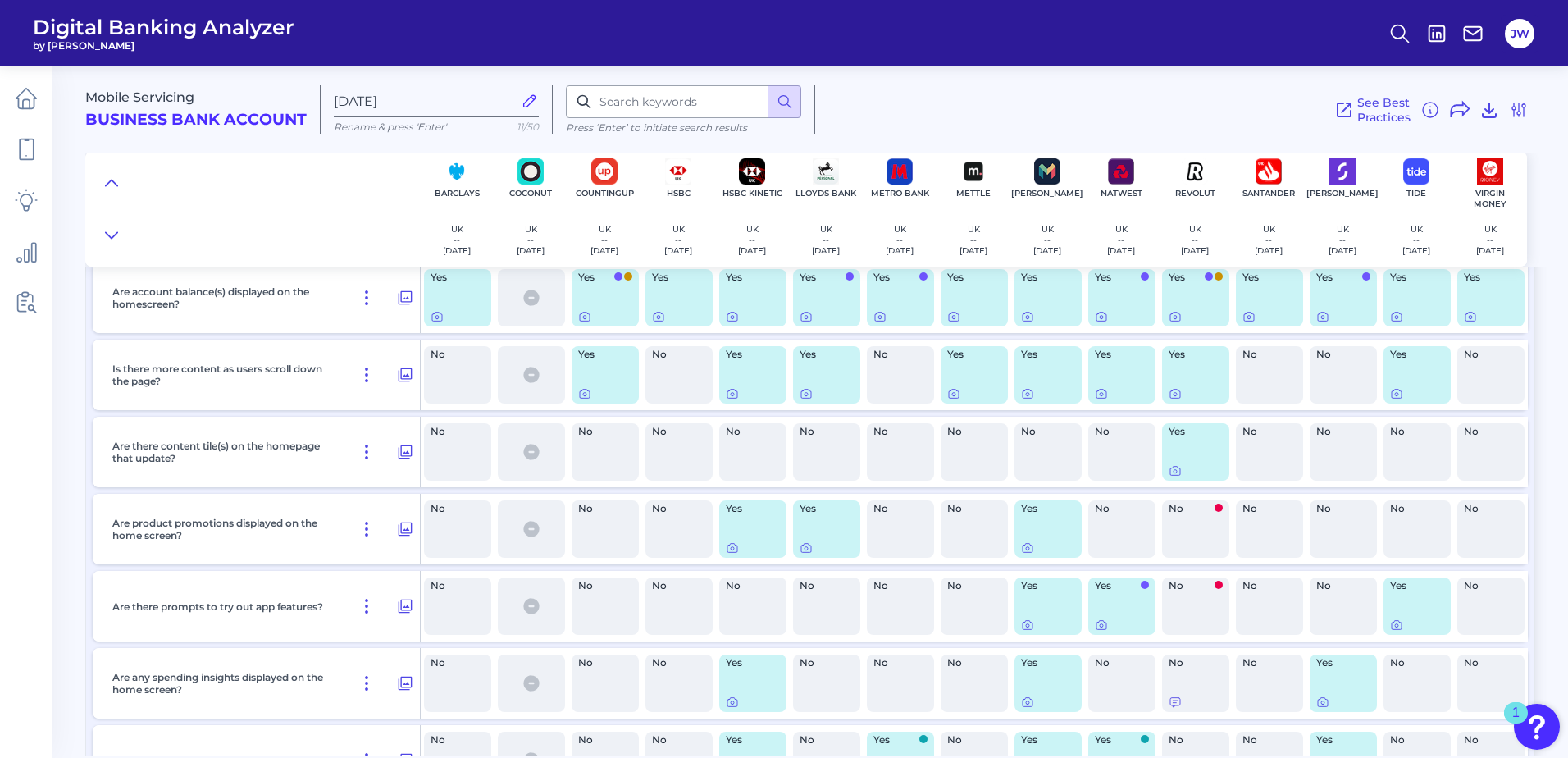
scroll to position [164, 0]
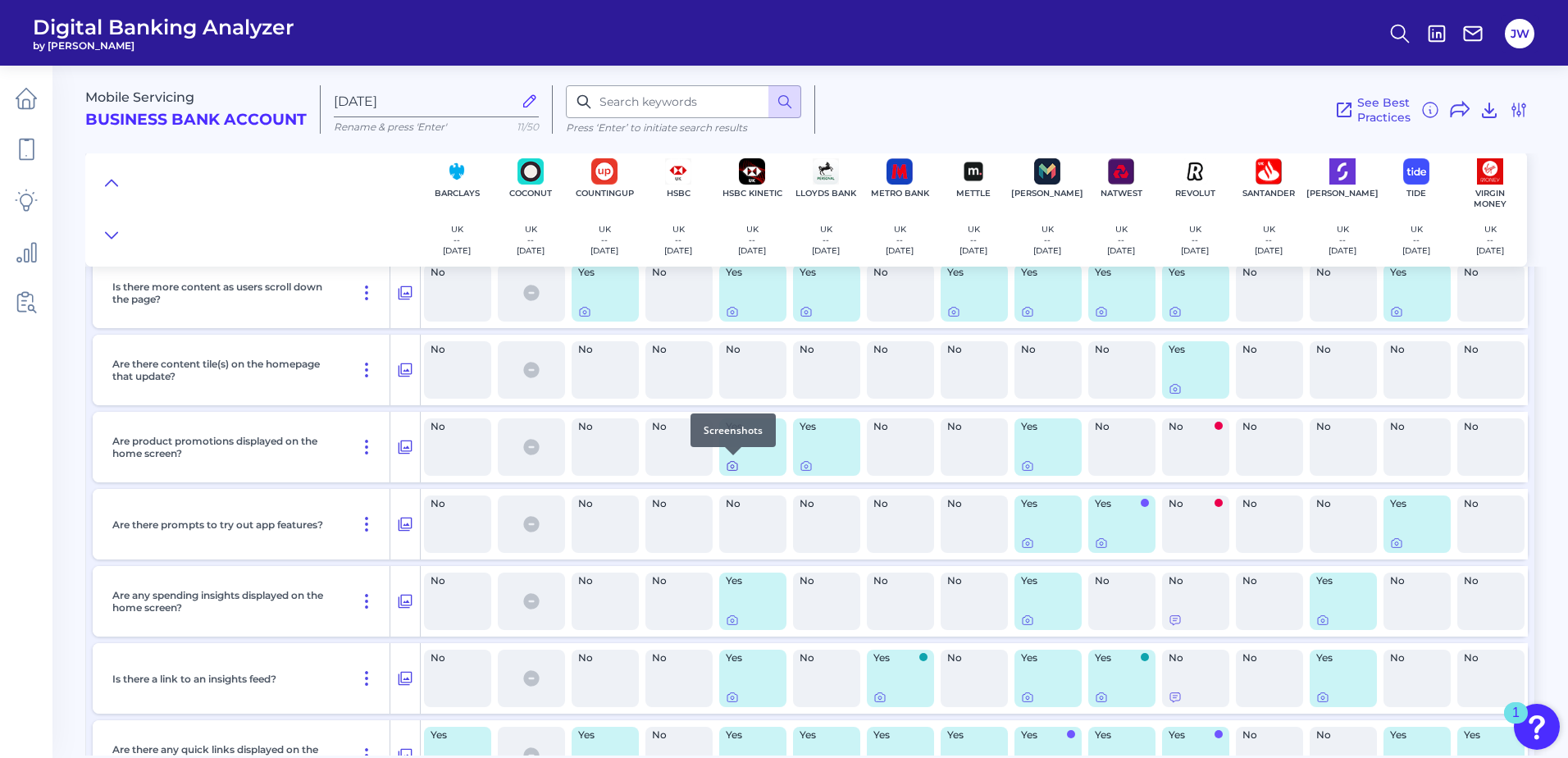
click at [728, 466] on icon at bounding box center [732, 466] width 13 height 13
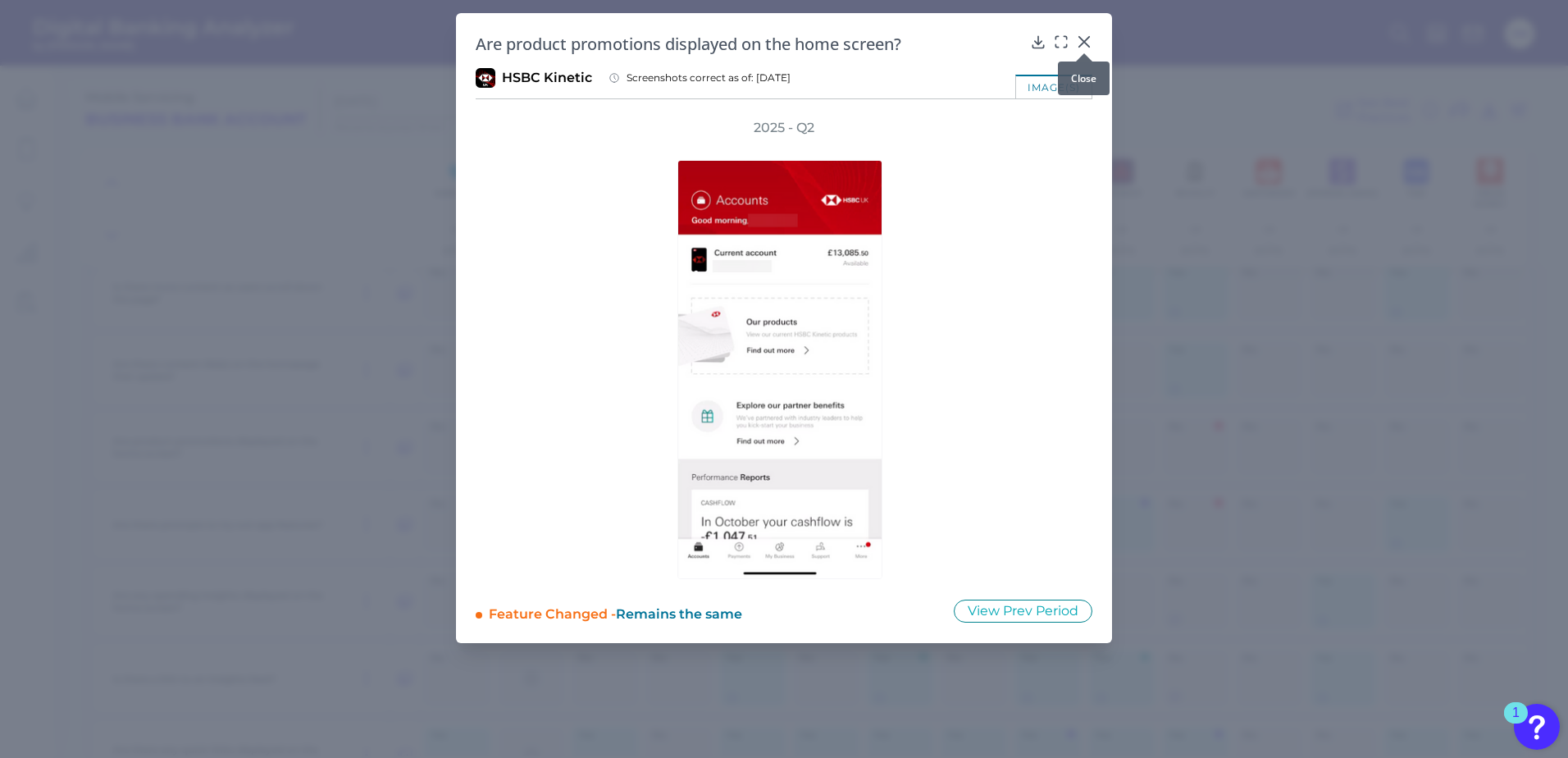
click at [1089, 38] on icon at bounding box center [1085, 42] width 10 height 10
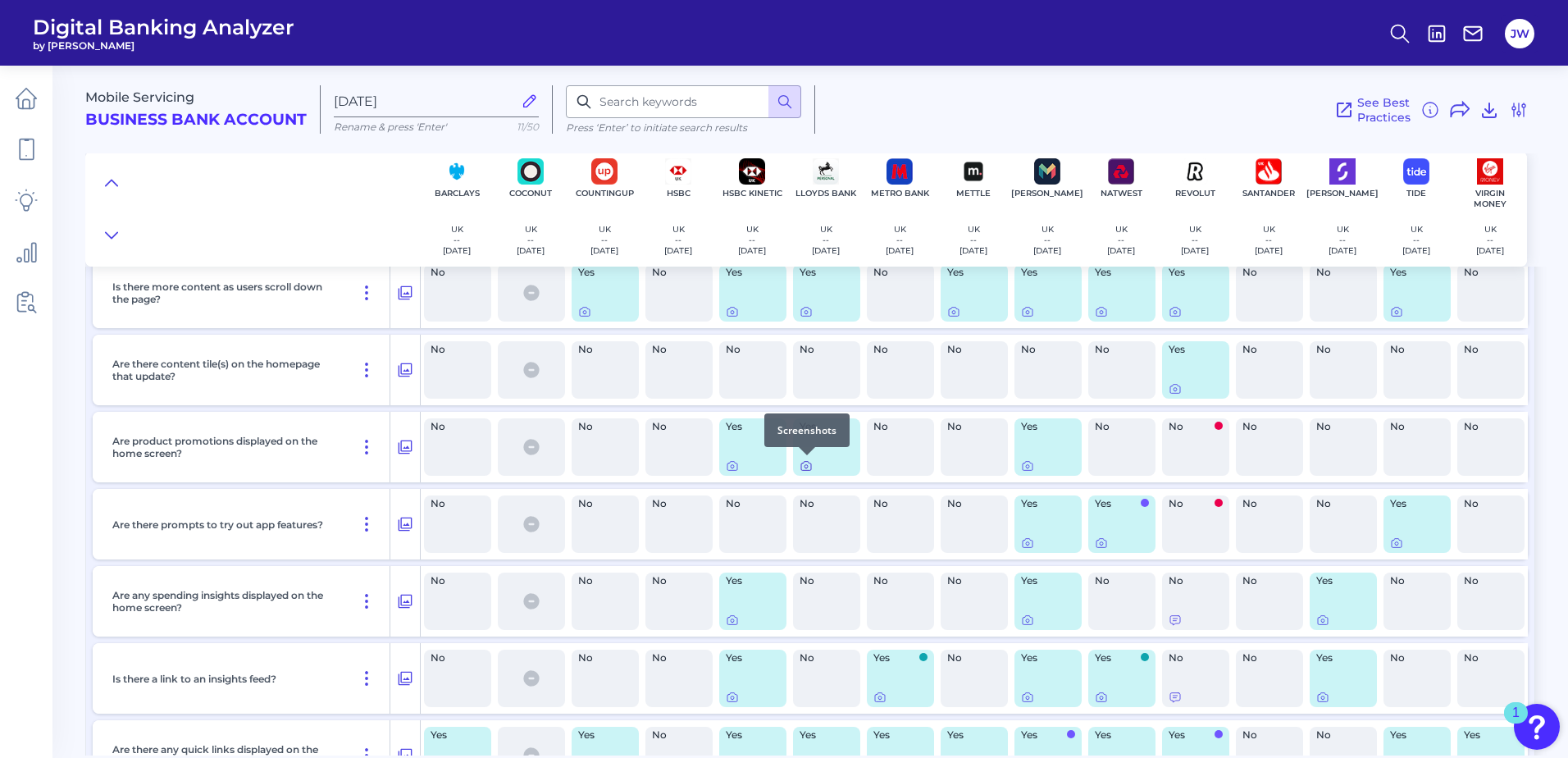
click at [807, 464] on icon at bounding box center [805, 466] width 13 height 13
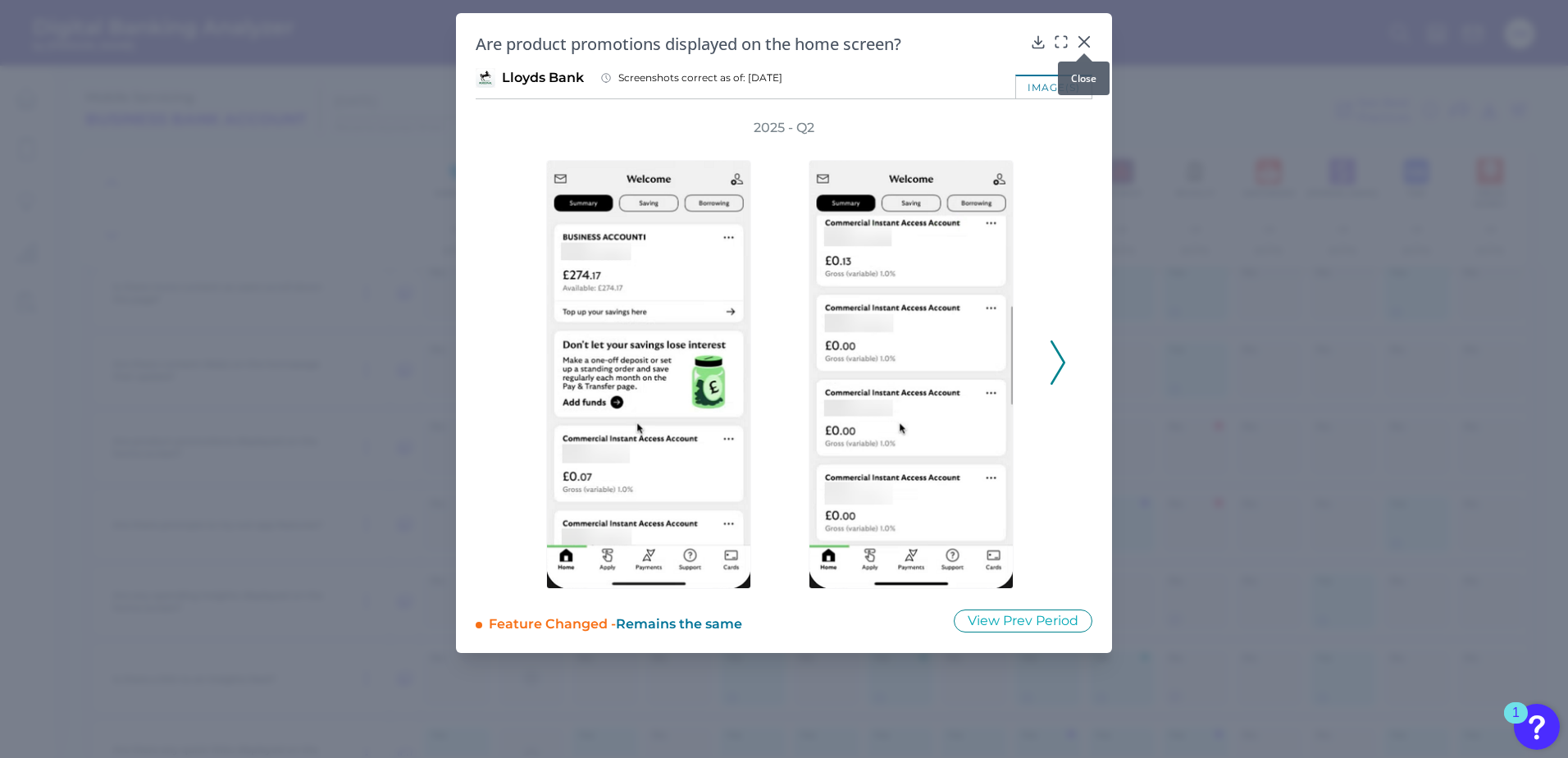
click at [1083, 45] on div at bounding box center [1084, 53] width 16 height 16
click at [1083, 33] on icon at bounding box center [1084, 41] width 16 height 16
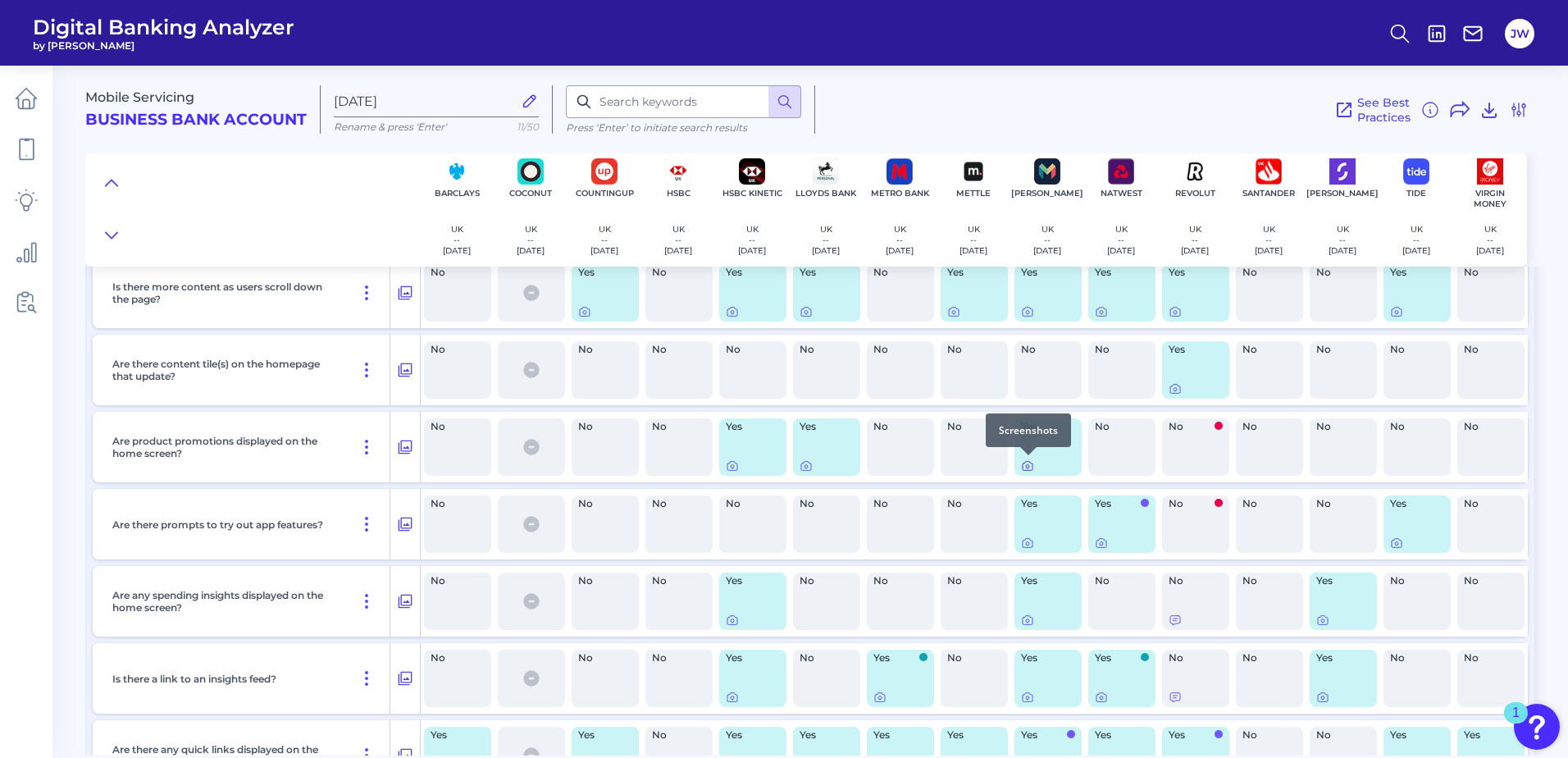
click at [1027, 469] on icon at bounding box center [1027, 466] width 13 height 13
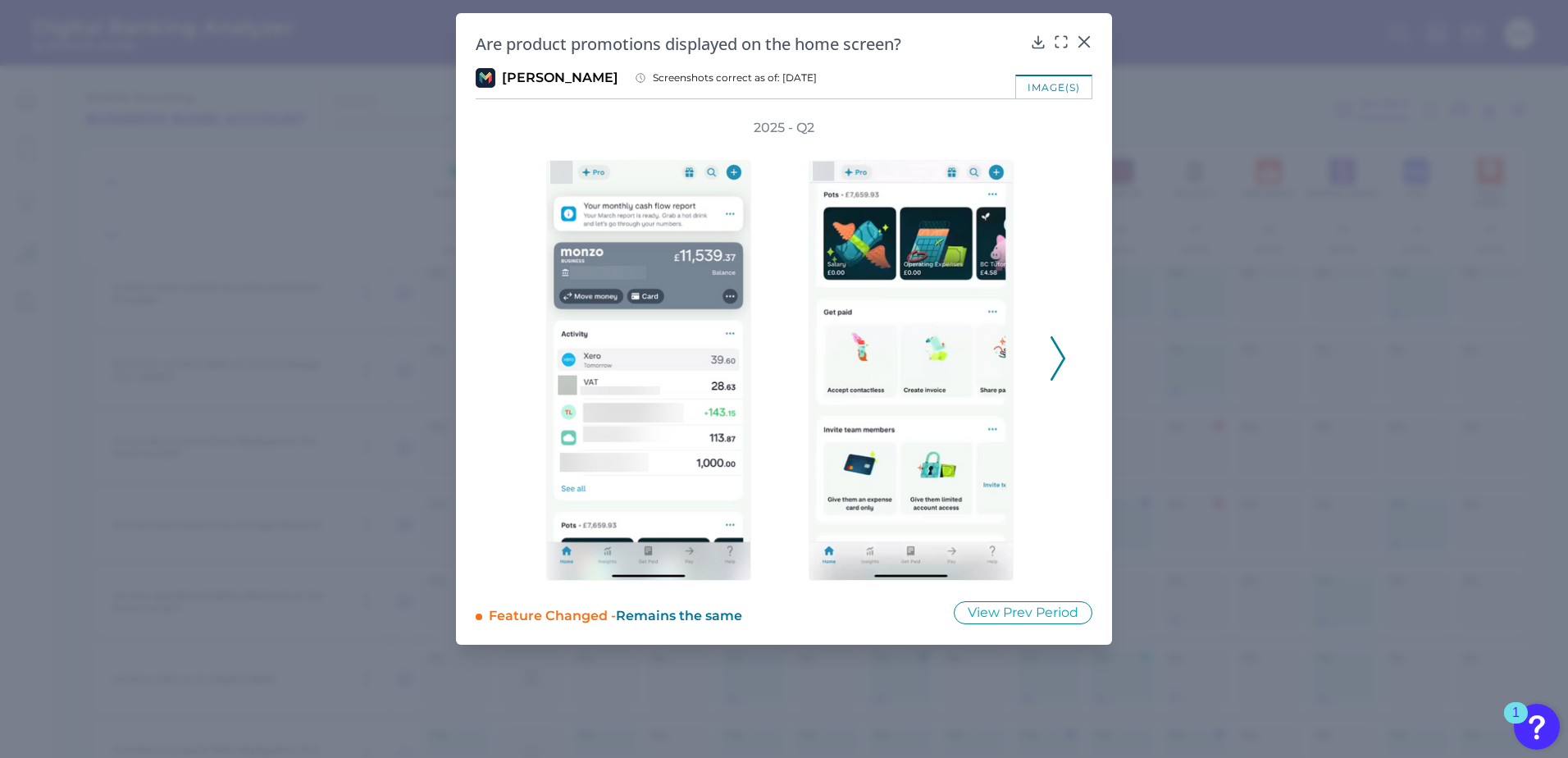
click at [1085, 31] on div "Are product promotions displayed on the home screen? [PERSON_NAME] Screenshots …" at bounding box center [784, 328] width 656 height 632
click at [1086, 38] on icon at bounding box center [1085, 42] width 10 height 10
